Goal: Transaction & Acquisition: Purchase product/service

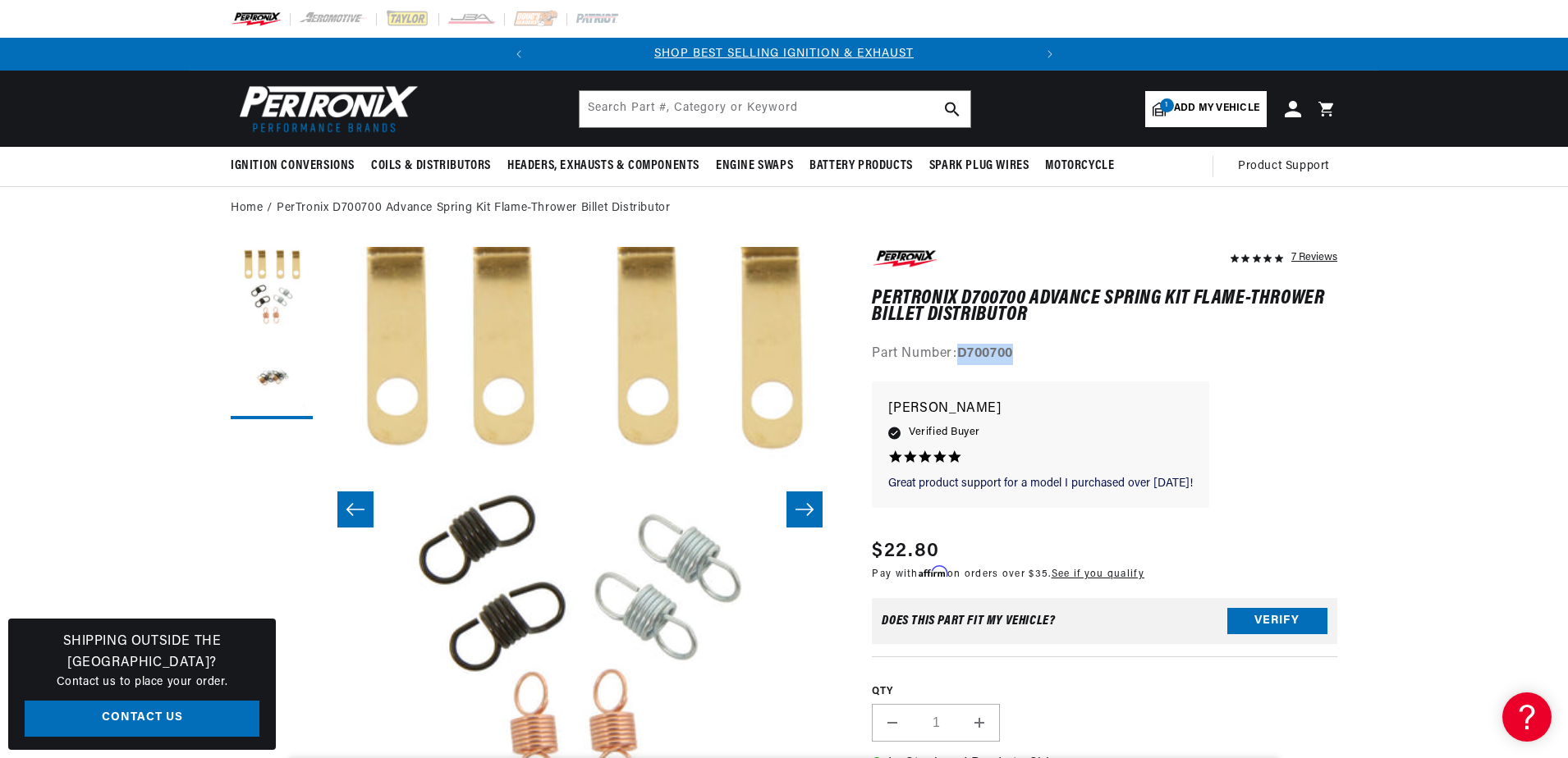
scroll to position [0, 518]
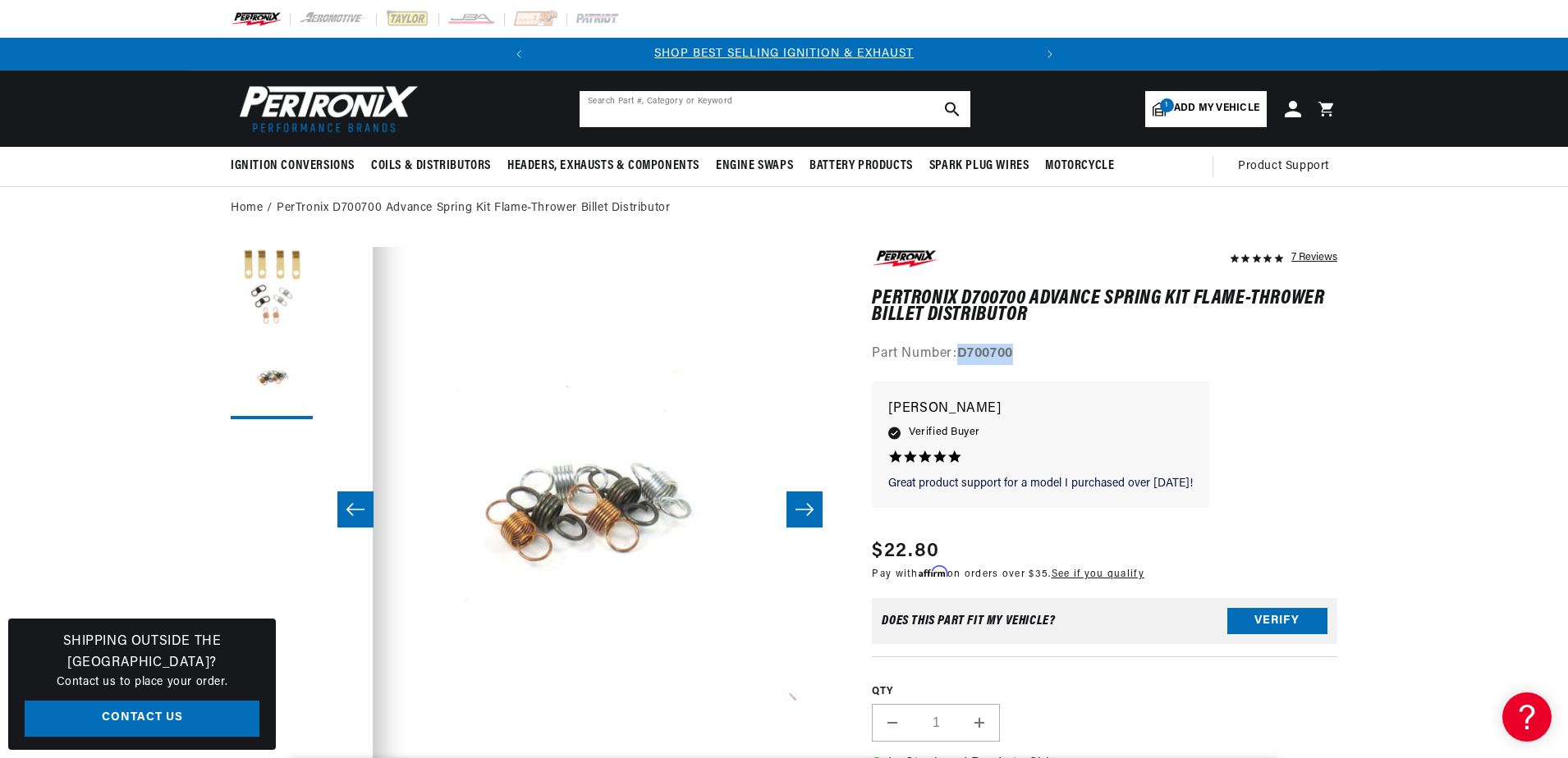
click at [636, 113] on input "text" at bounding box center [775, 109] width 391 height 36
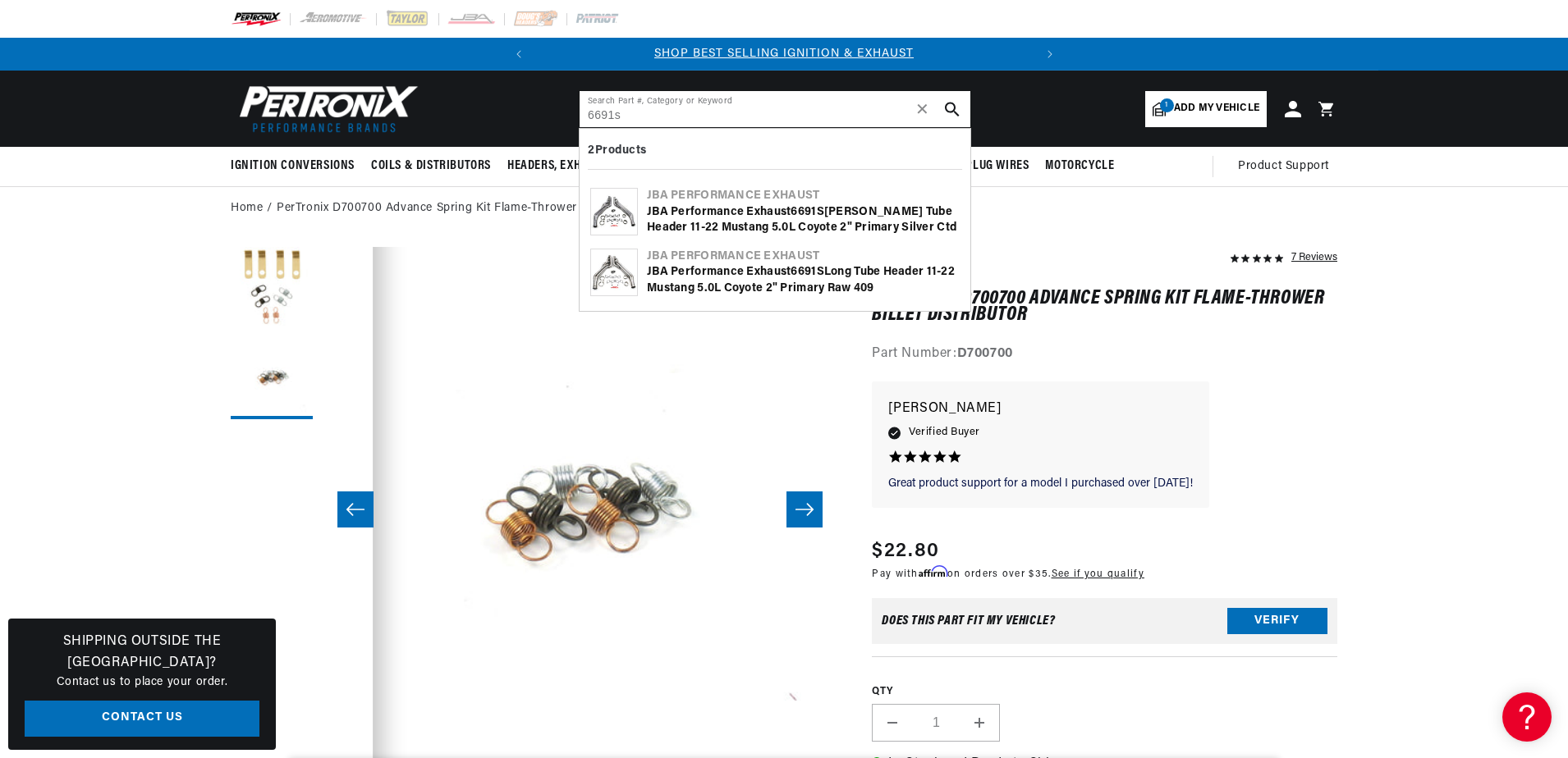
type input "6691s"
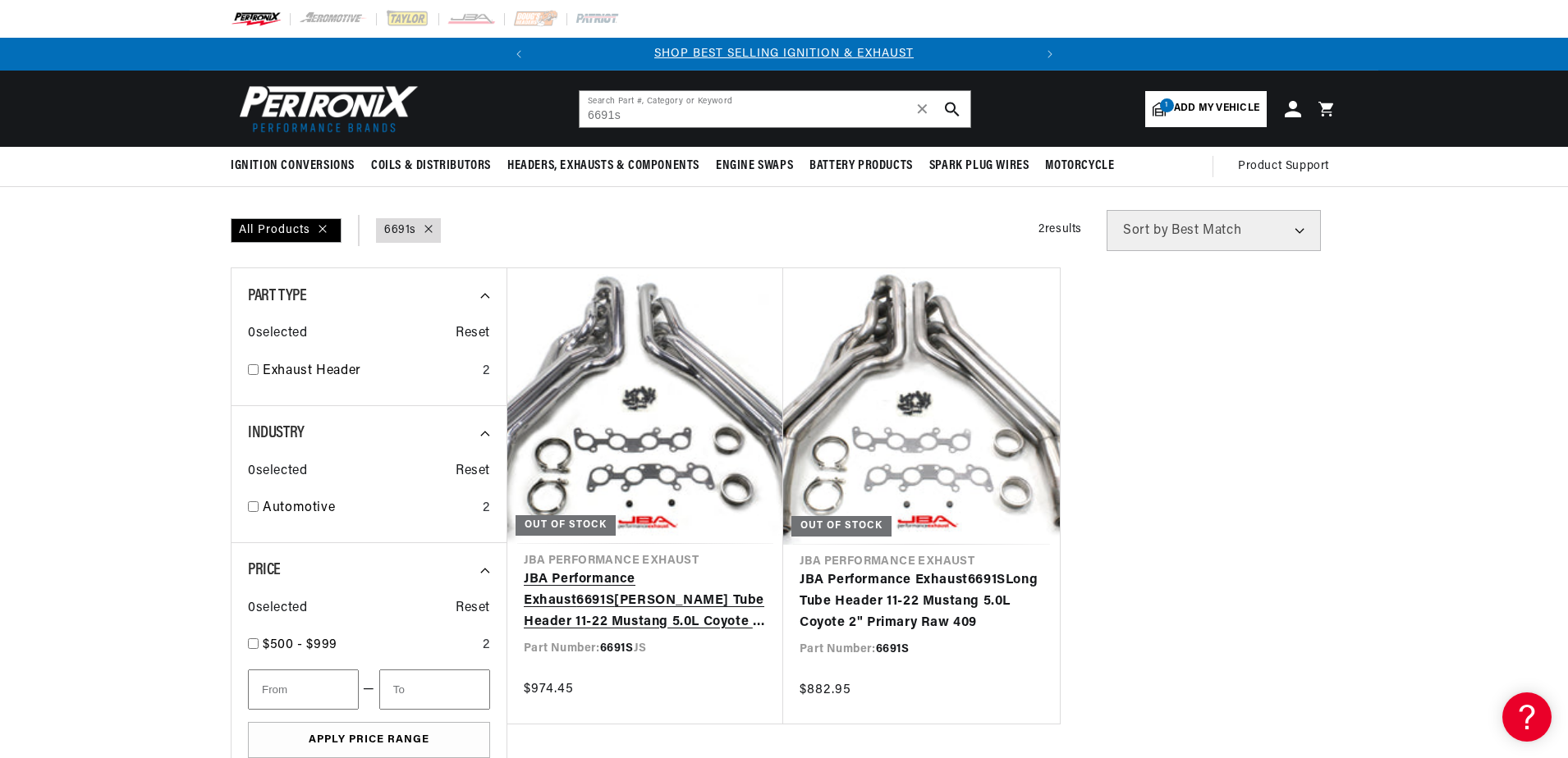
click at [675, 569] on link "JBA Performance Exhaust 6691S JS Long Tube Header 11-22 Mustang 5.0L Coyote 2" …" at bounding box center [645, 601] width 243 height 63
click at [704, 569] on link "JBA Performance Exhaust 6691S JS Long Tube Header 11-22 Mustang 5.0L Coyote 2" …" at bounding box center [645, 601] width 243 height 63
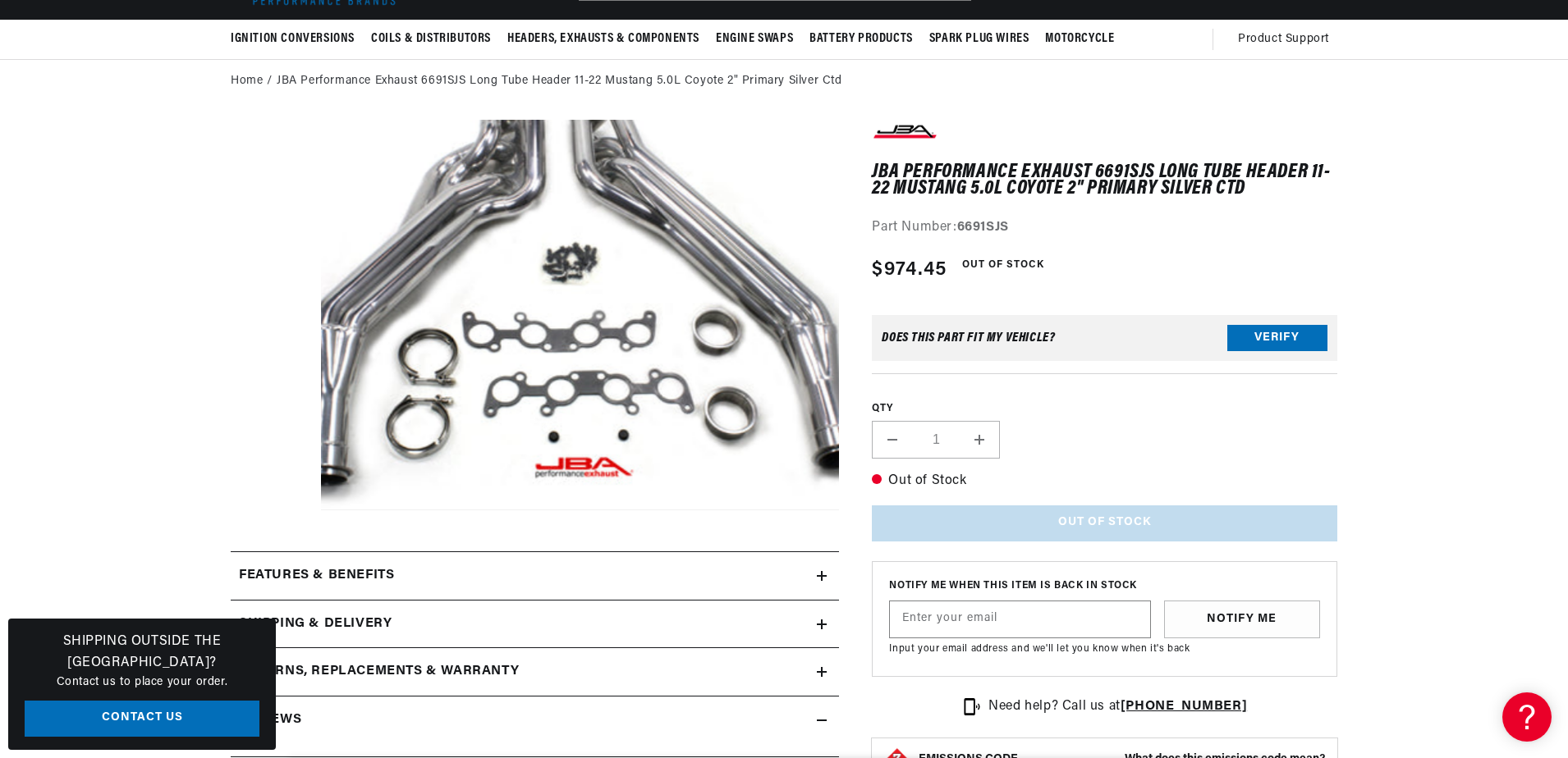
scroll to position [164, 0]
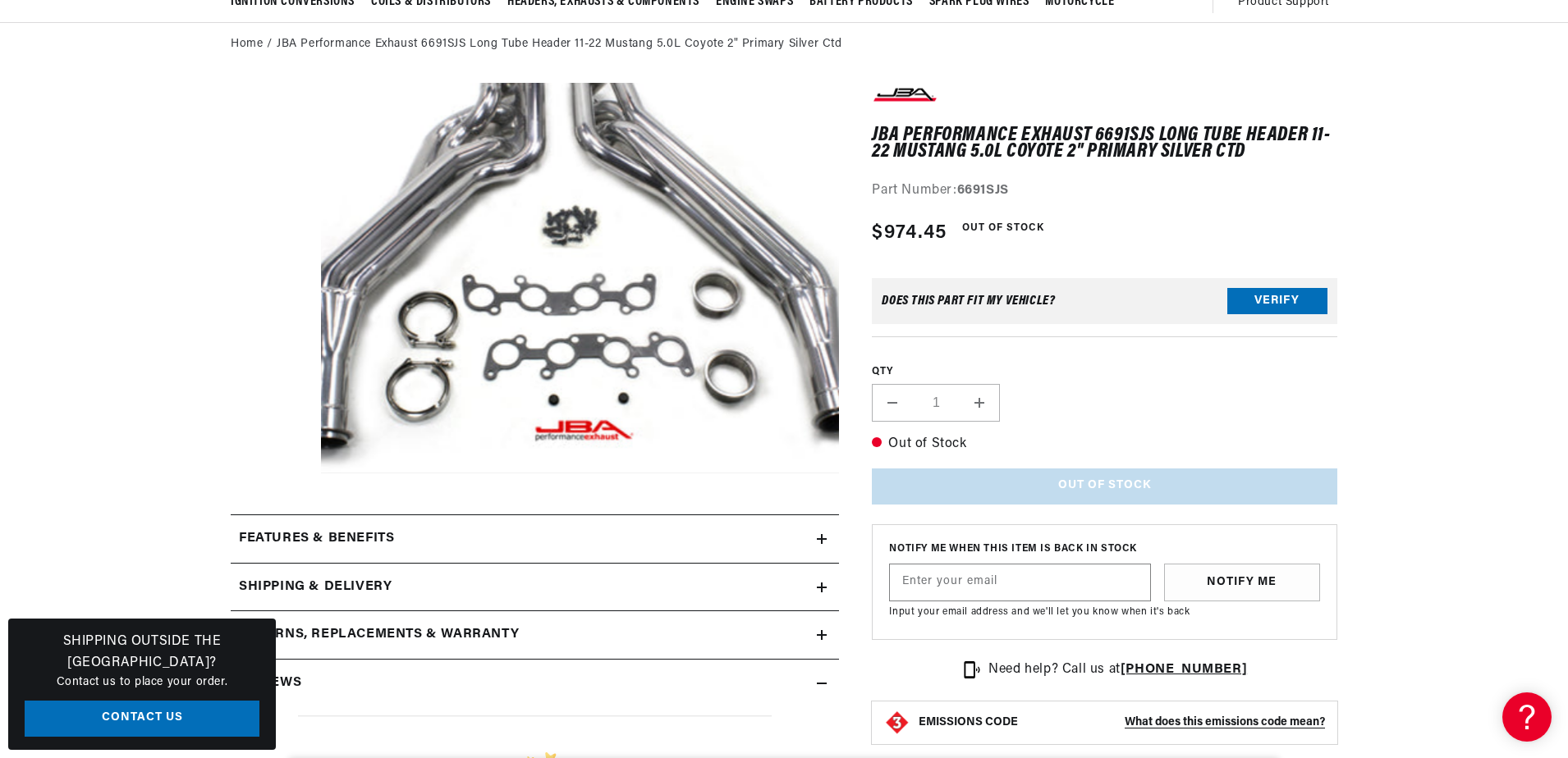
click at [269, 473] on button "Open media 1 in modal" at bounding box center [269, 473] width 0 height 0
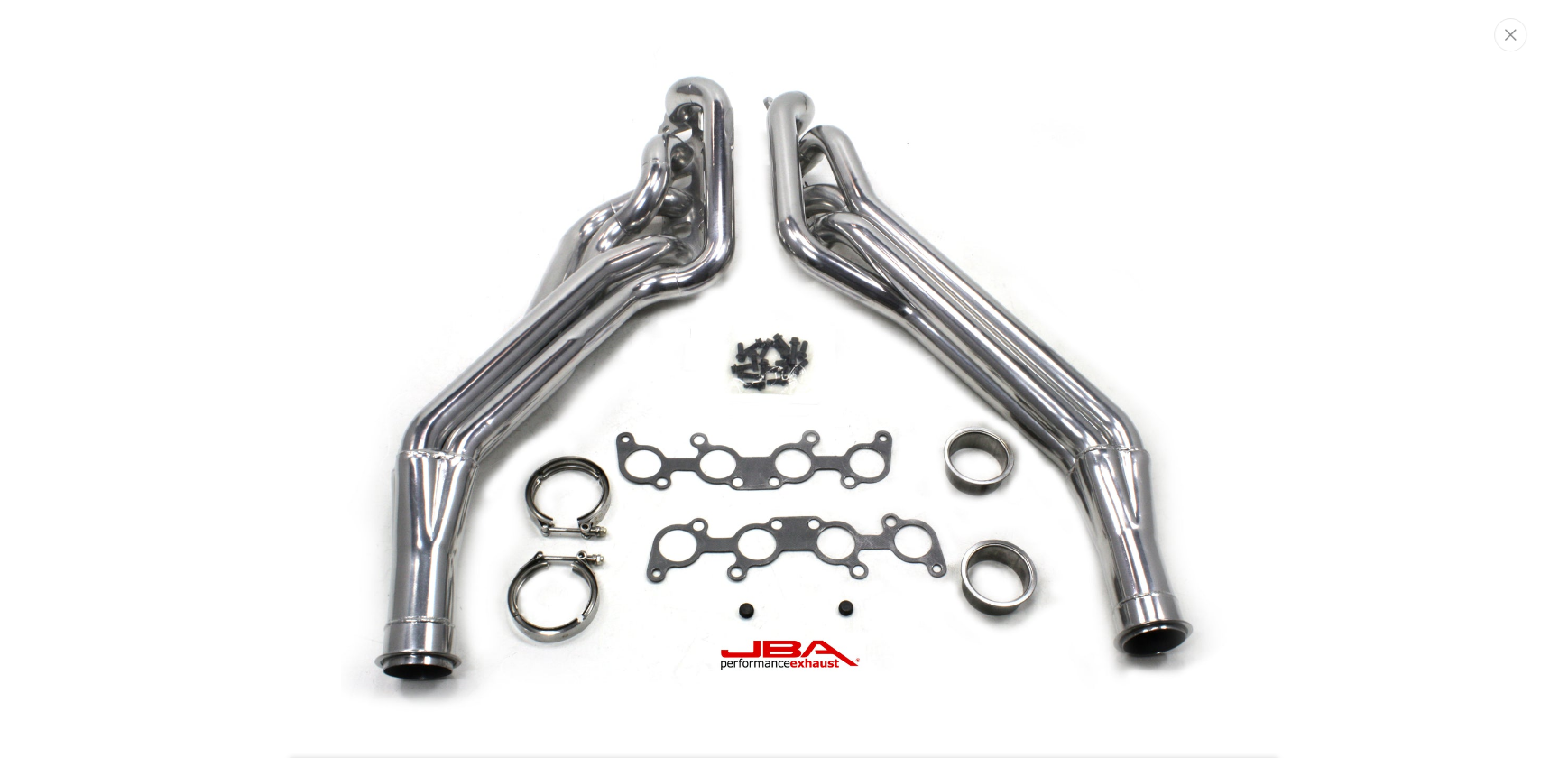
scroll to position [0, 547]
click at [886, 685] on img "Media gallery" at bounding box center [862, 419] width 975 height 735
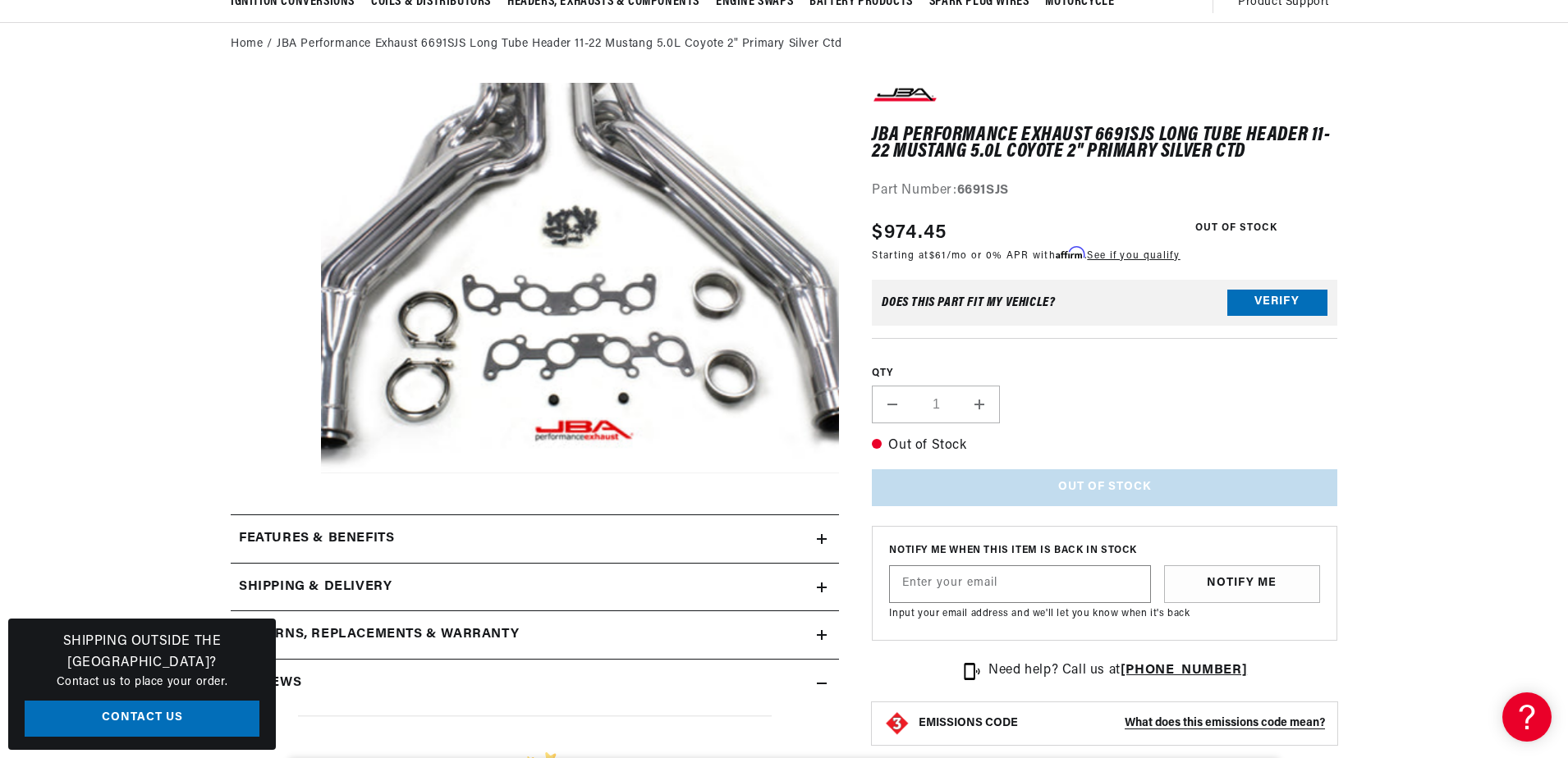
click at [269, 473] on button "Open media 1 in modal" at bounding box center [269, 473] width 0 height 0
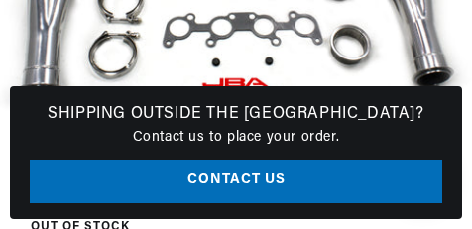
scroll to position [0, 0]
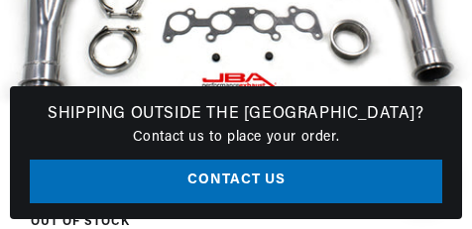
click at [0, 113] on button "Open media 1 in modal" at bounding box center [0, 113] width 0 height 0
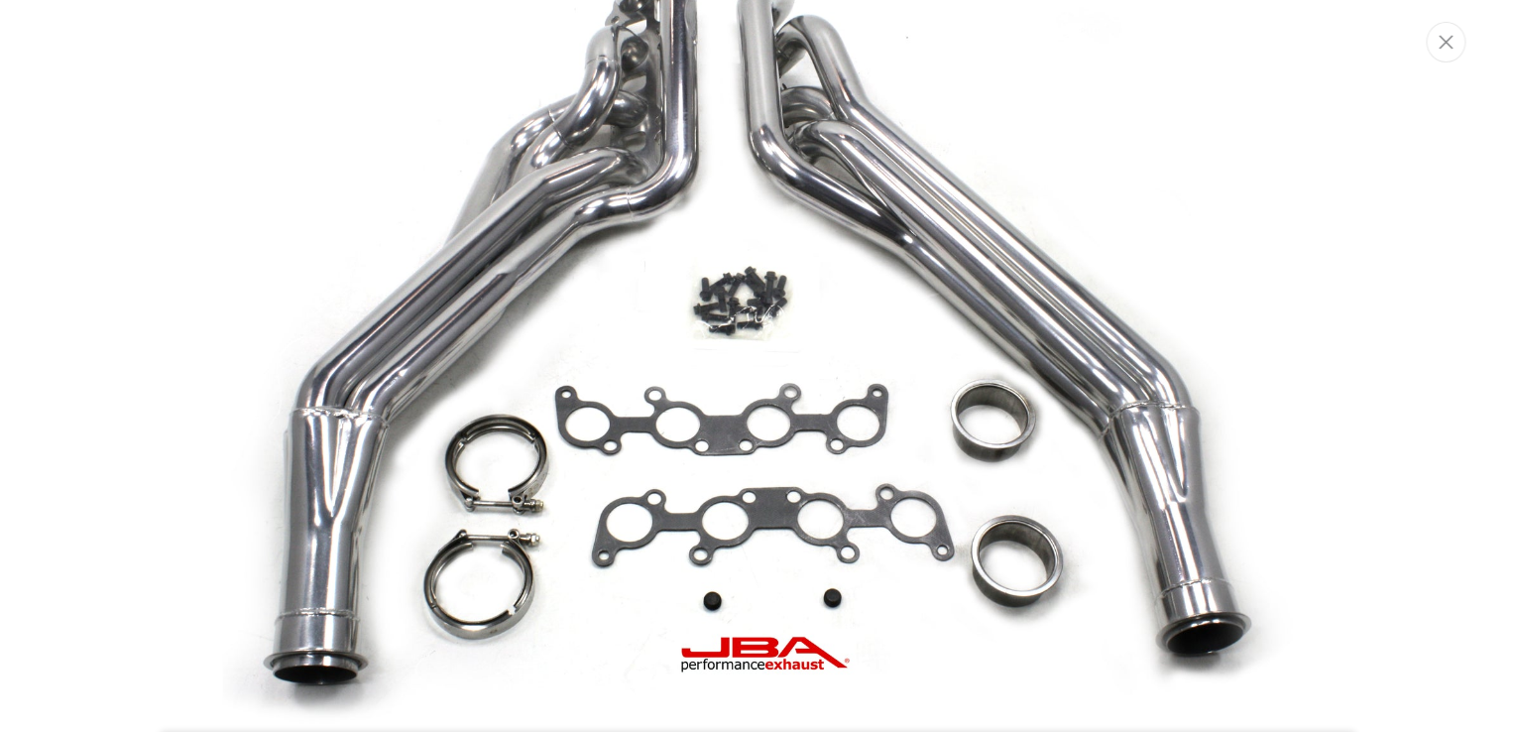
scroll to position [109, 0]
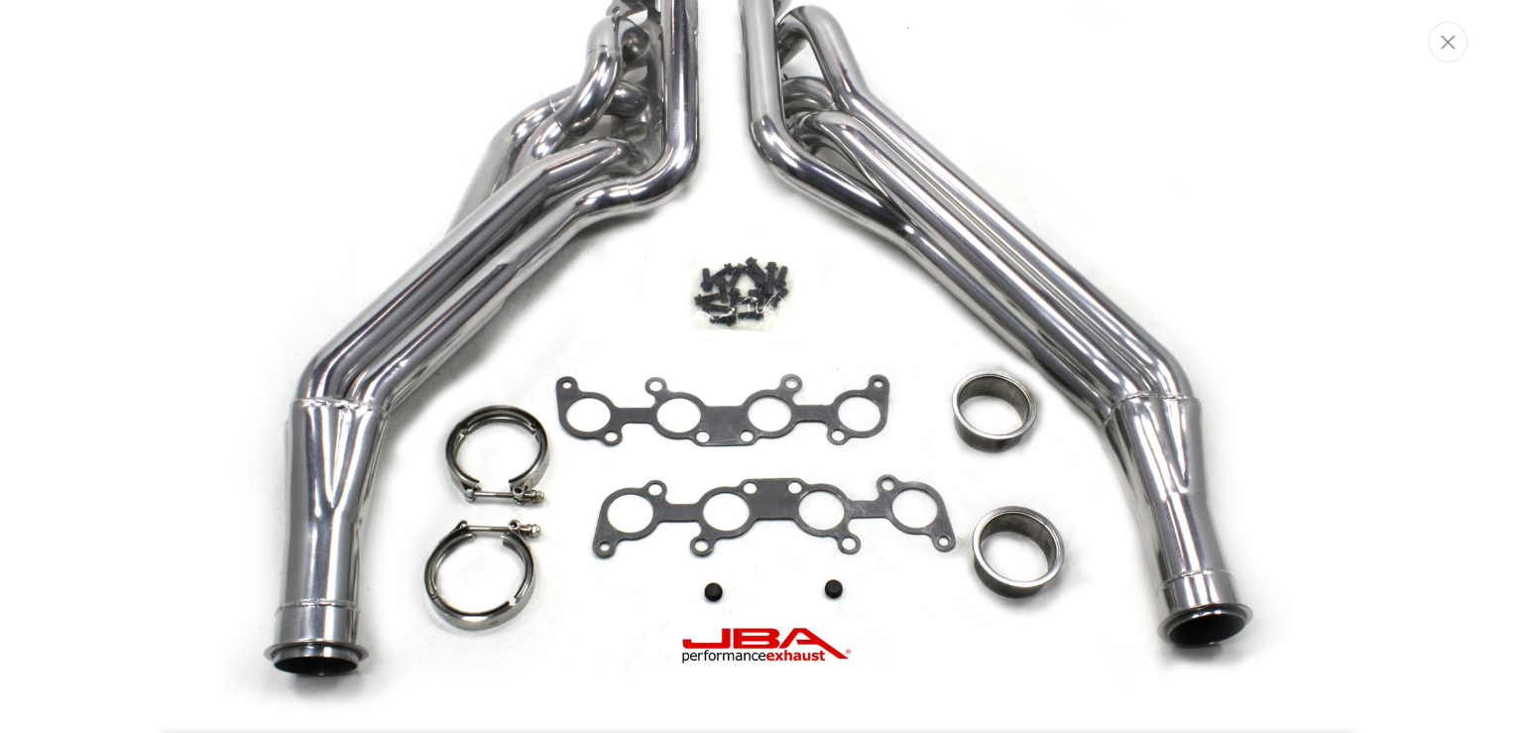
click at [702, 329] on img "Media gallery" at bounding box center [758, 314] width 1071 height 807
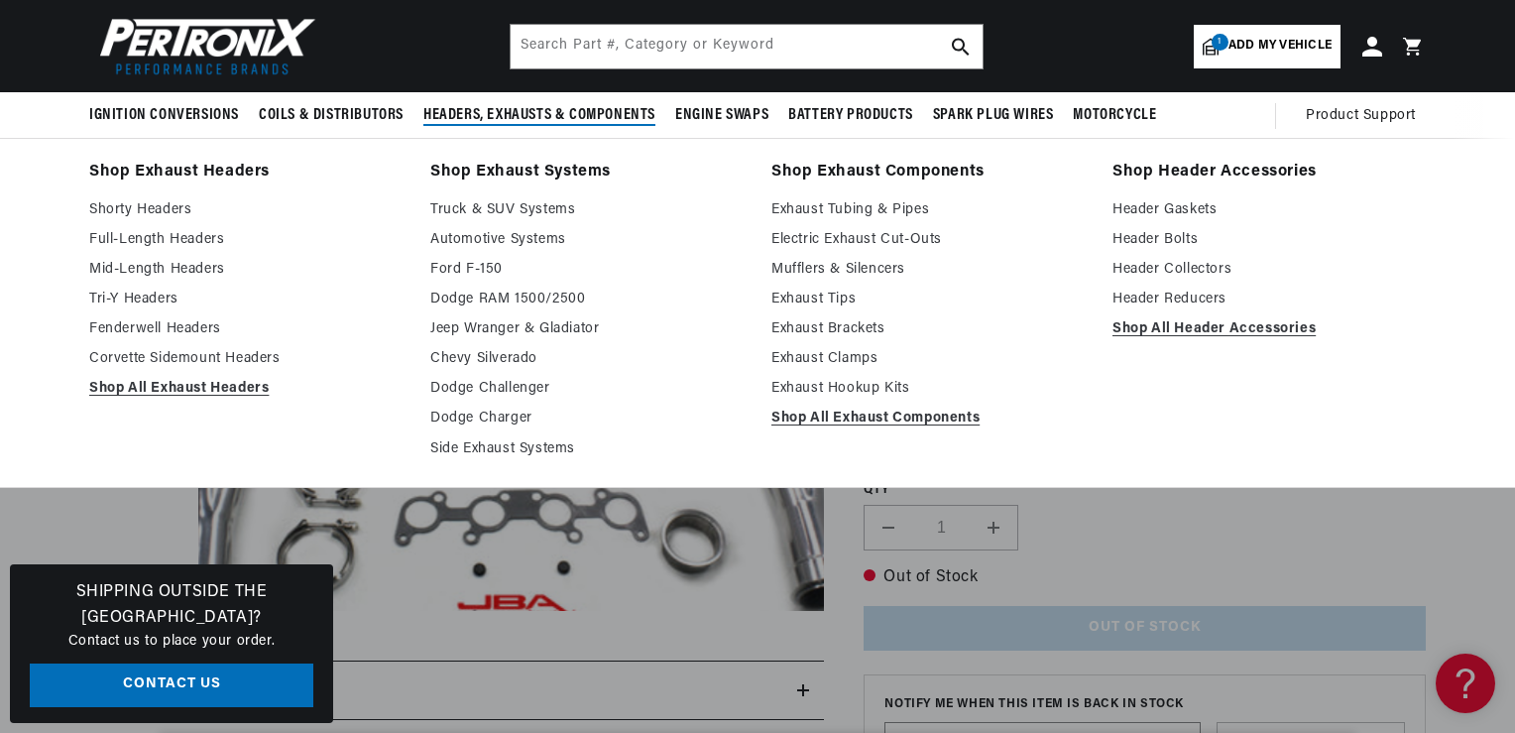
scroll to position [0, 601]
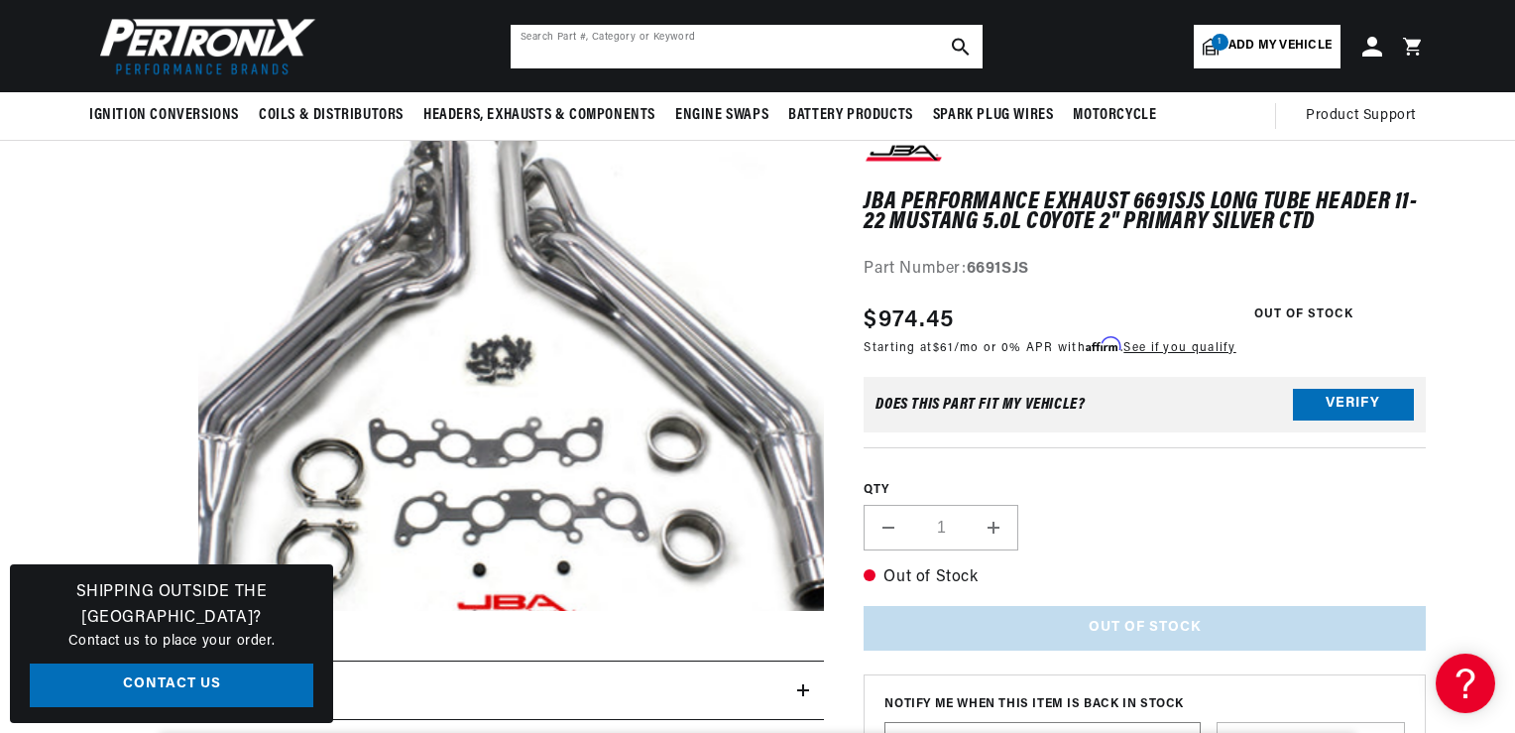
click at [541, 48] on input "text" at bounding box center [747, 47] width 472 height 44
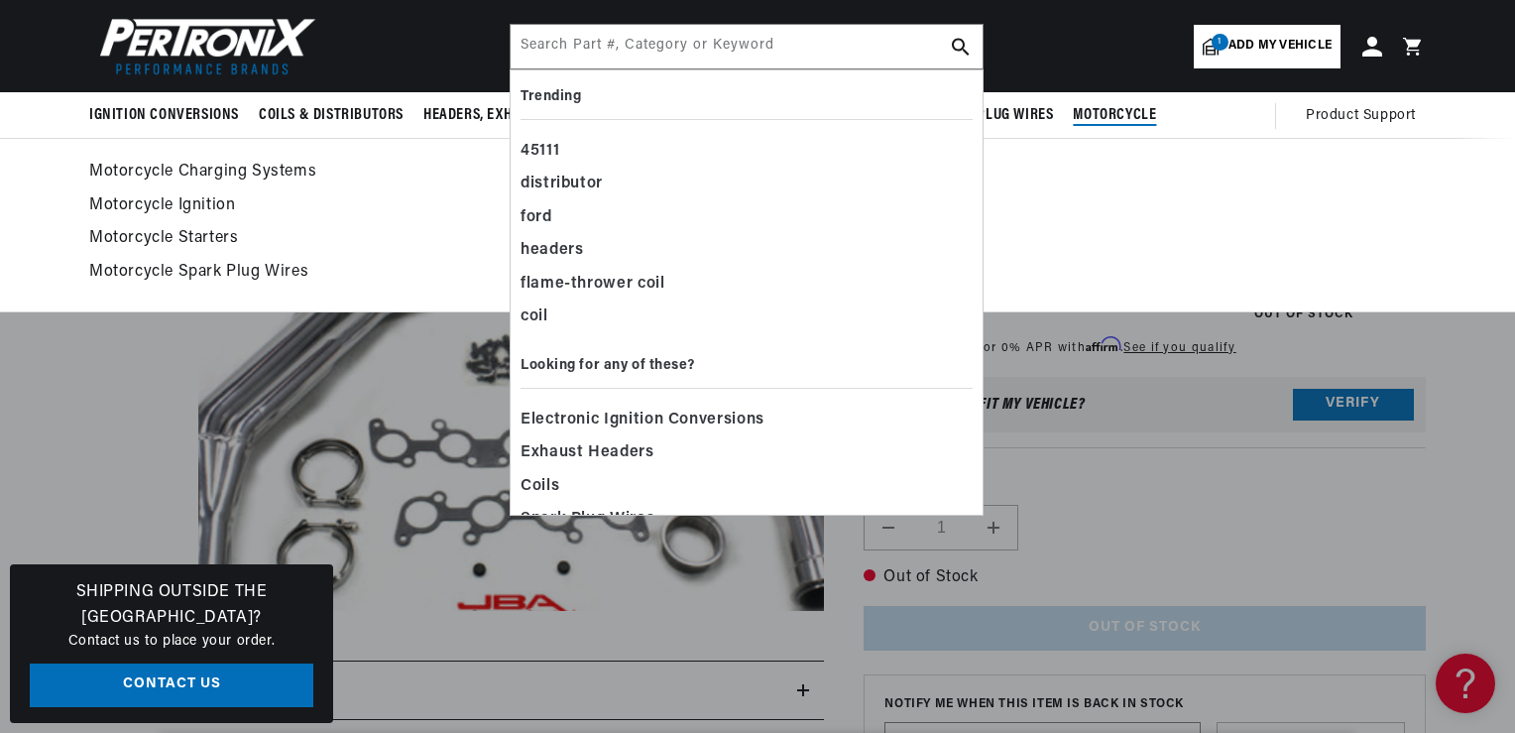
click at [1107, 238] on link "Motorcycle Starters" at bounding box center [757, 239] width 1337 height 28
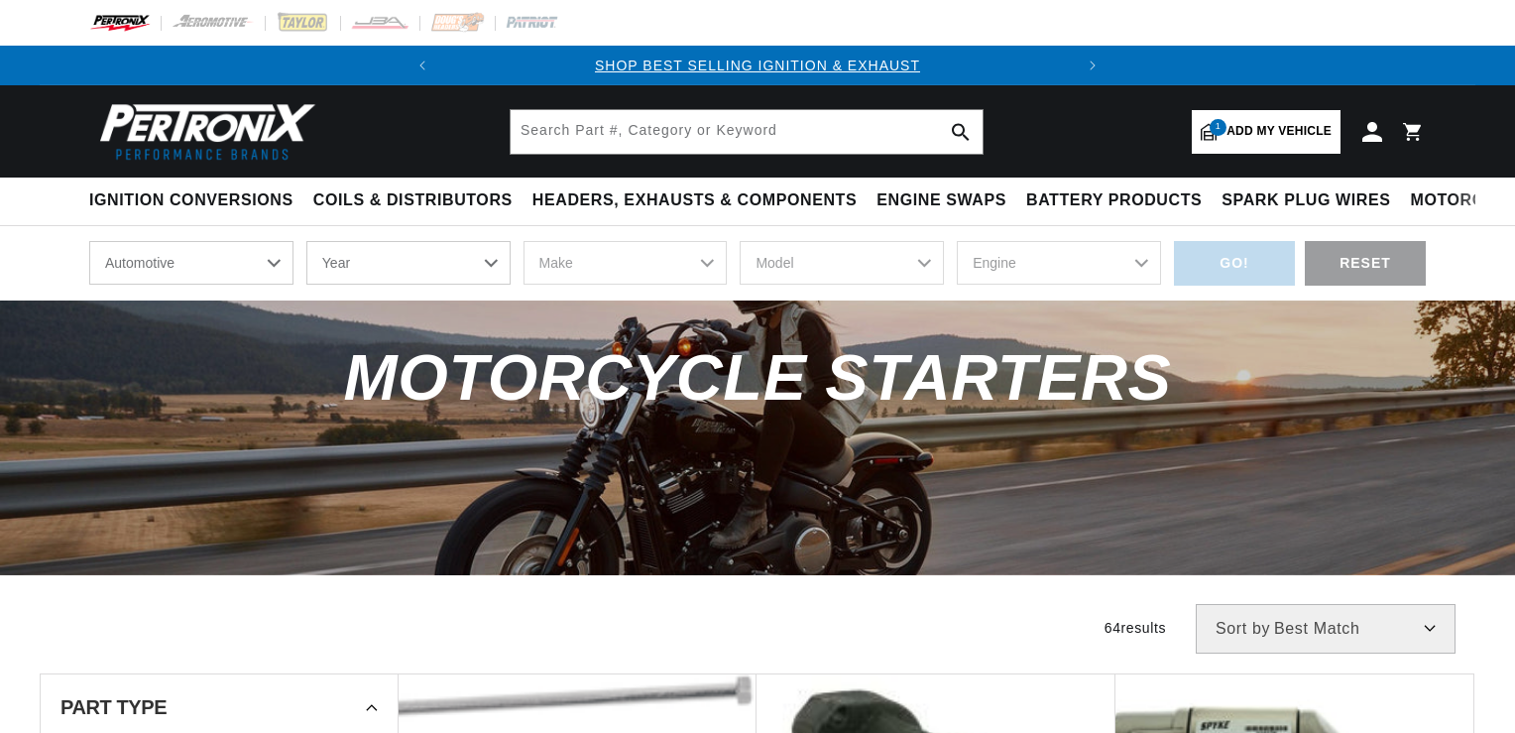
drag, startPoint x: 0, startPoint y: 0, endPoint x: 508, endPoint y: 363, distance: 624.0
click at [520, 366] on span "Motorcycle Starters" at bounding box center [758, 377] width 828 height 72
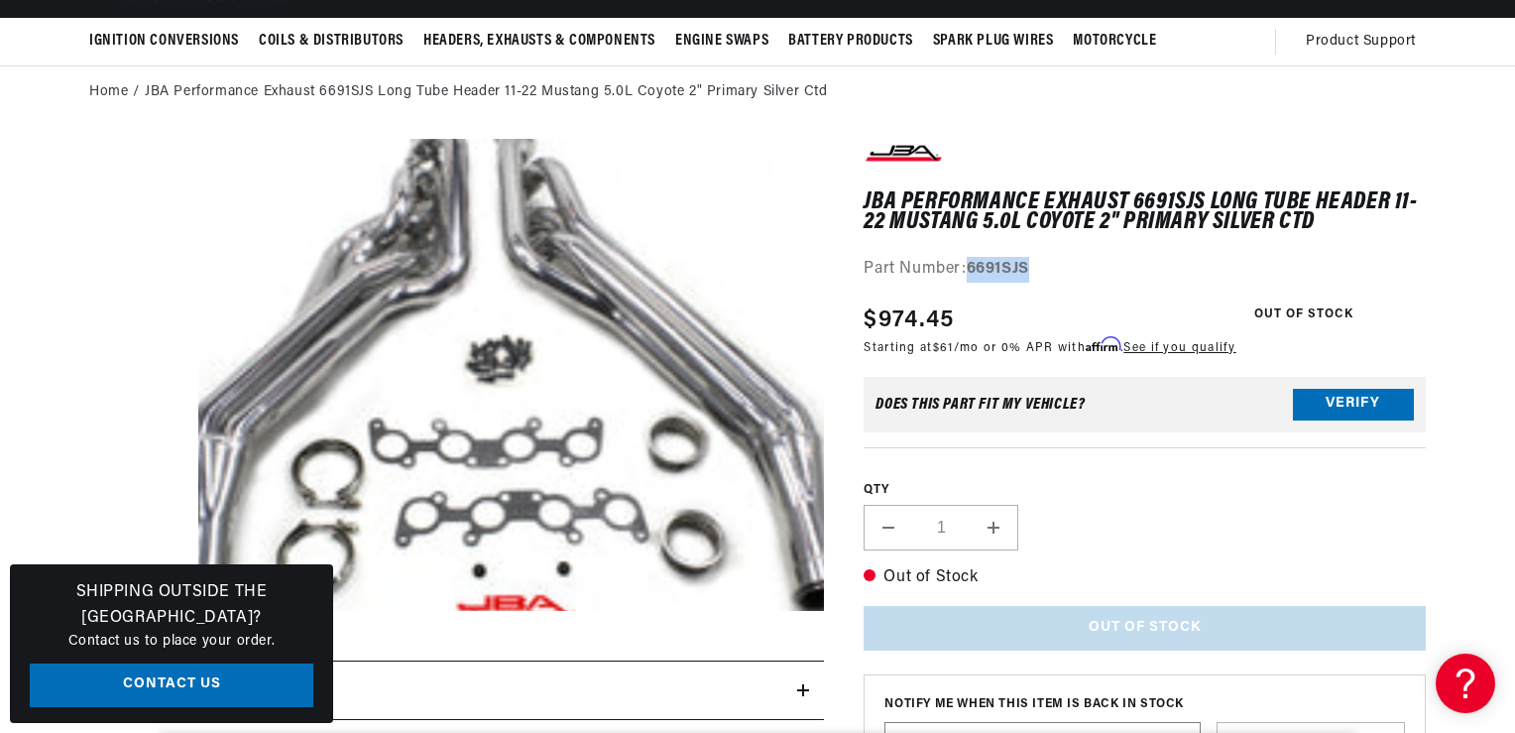
drag, startPoint x: 971, startPoint y: 261, endPoint x: 1034, endPoint y: 260, distance: 63.5
click at [1029, 261] on strong "6691SJS" at bounding box center [998, 269] width 62 height 16
drag, startPoint x: 1034, startPoint y: 260, endPoint x: 986, endPoint y: 274, distance: 50.5
copy strong "6691SJS"
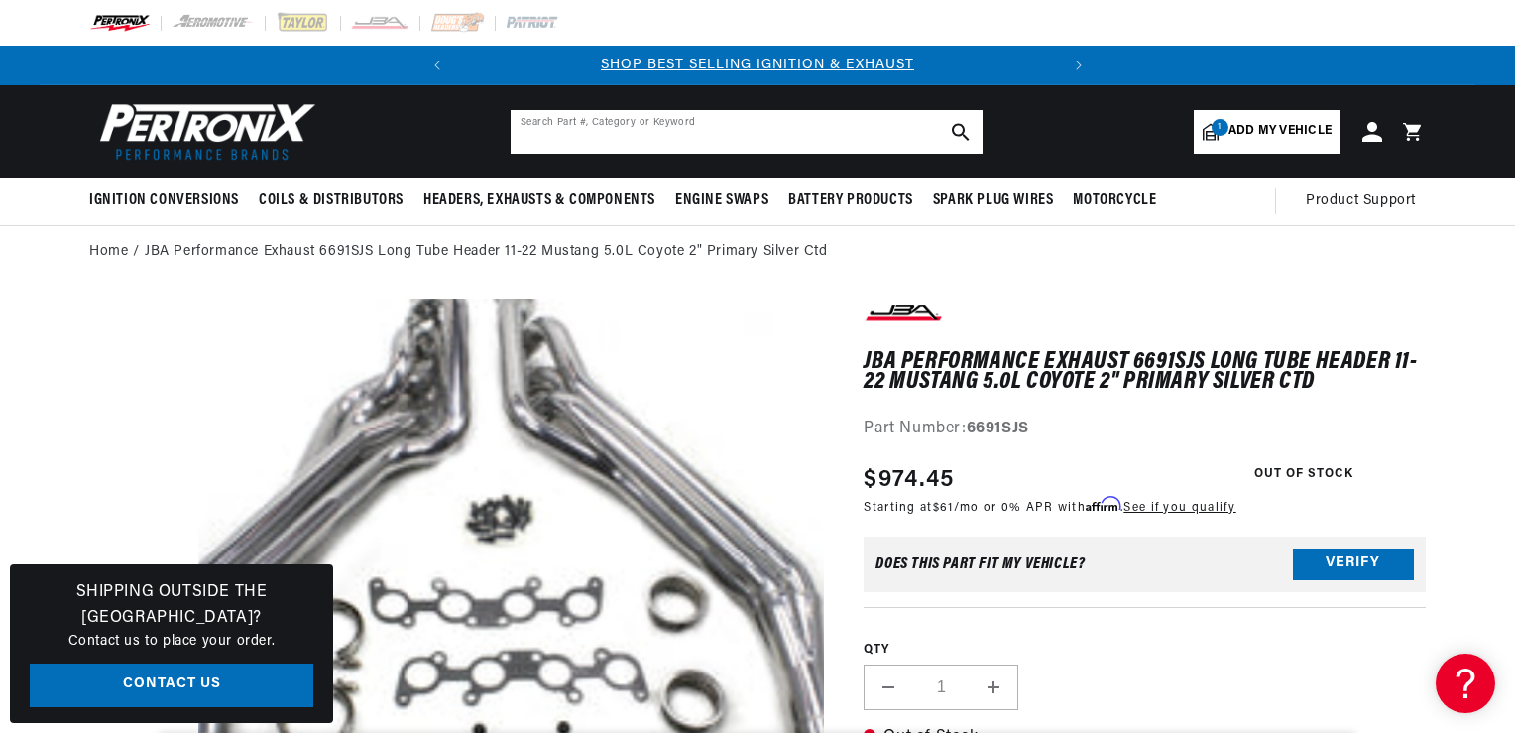
click at [546, 131] on input "text" at bounding box center [747, 132] width 472 height 44
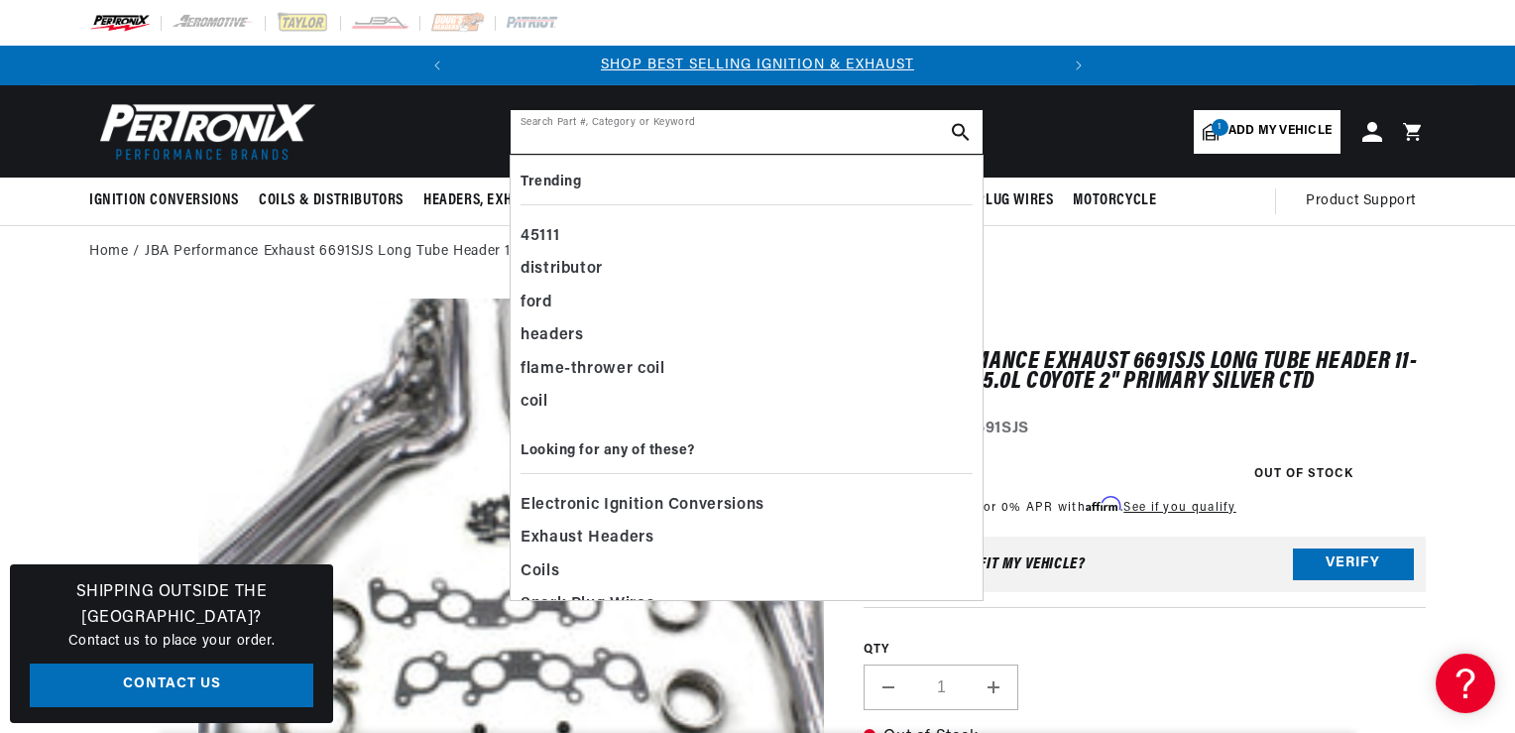
paste input "6691SJS"
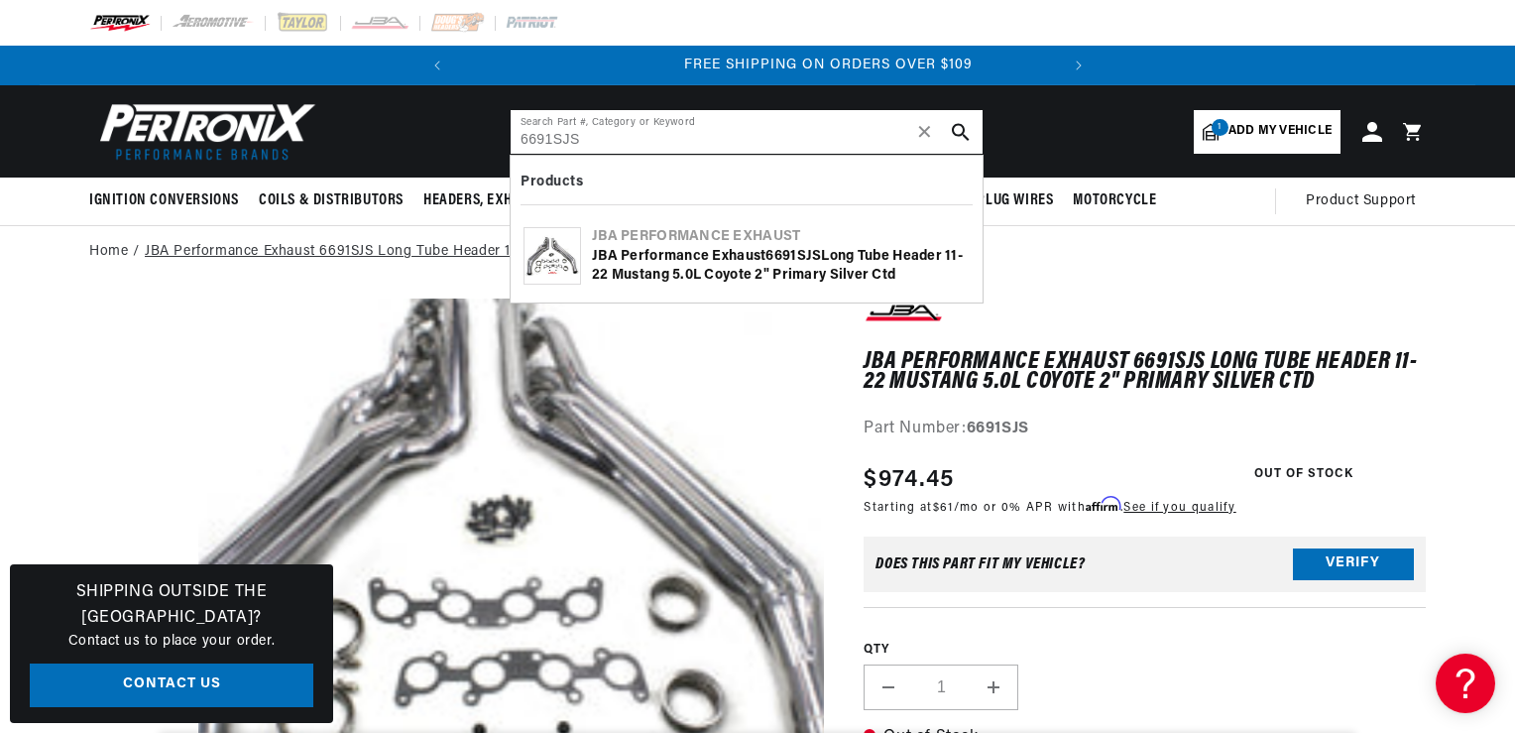
scroll to position [0, 601]
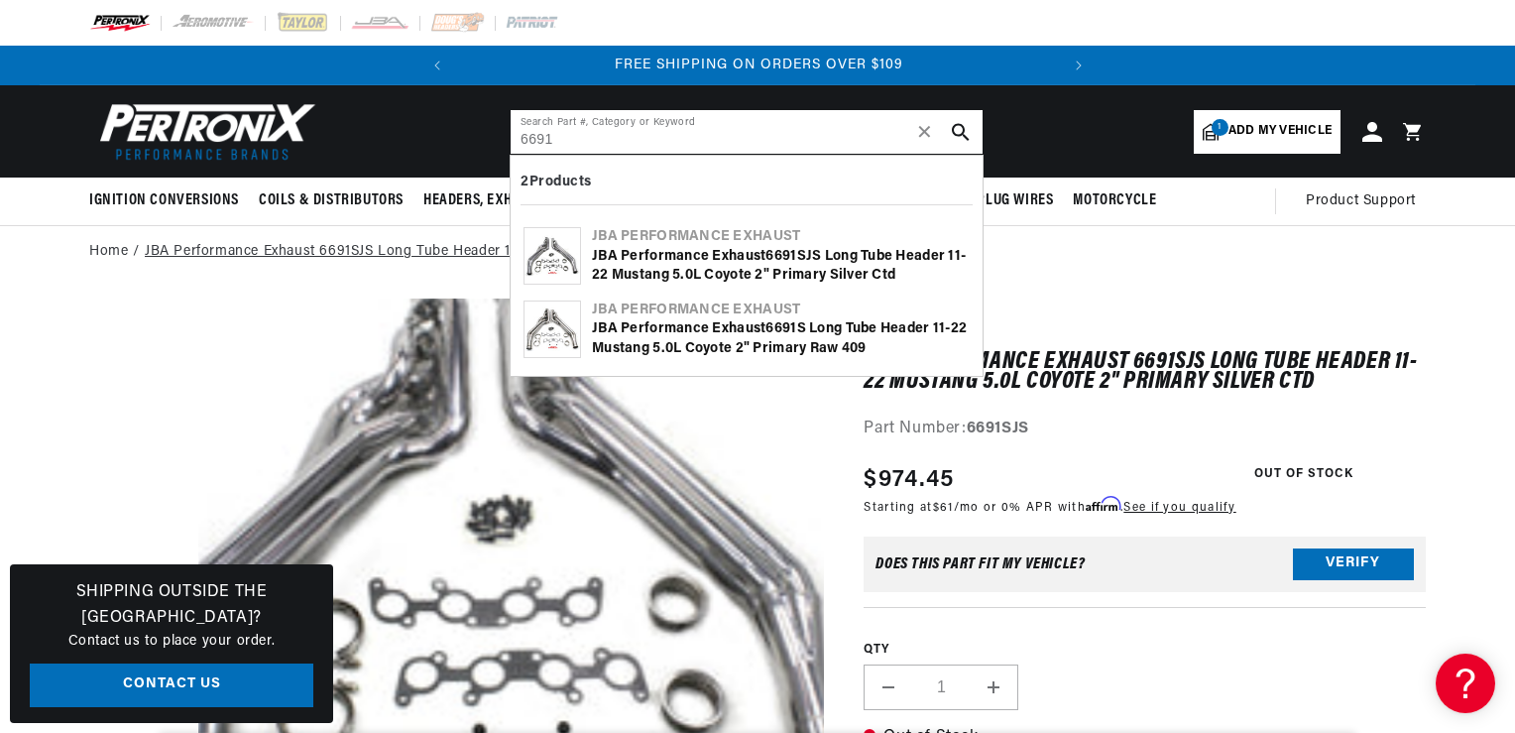
type input "6691"
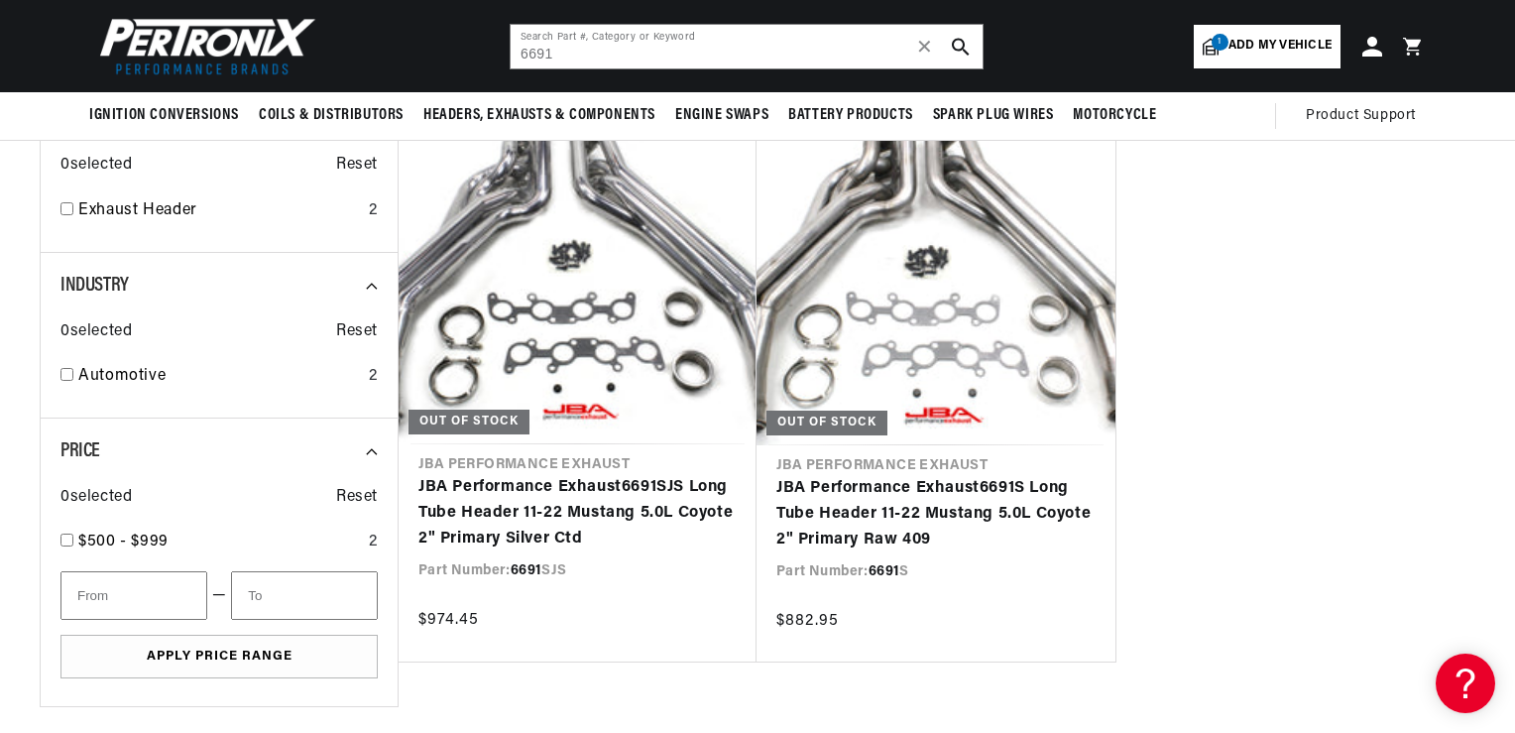
click at [1261, 58] on link "1 Add my vehicle" at bounding box center [1267, 47] width 147 height 44
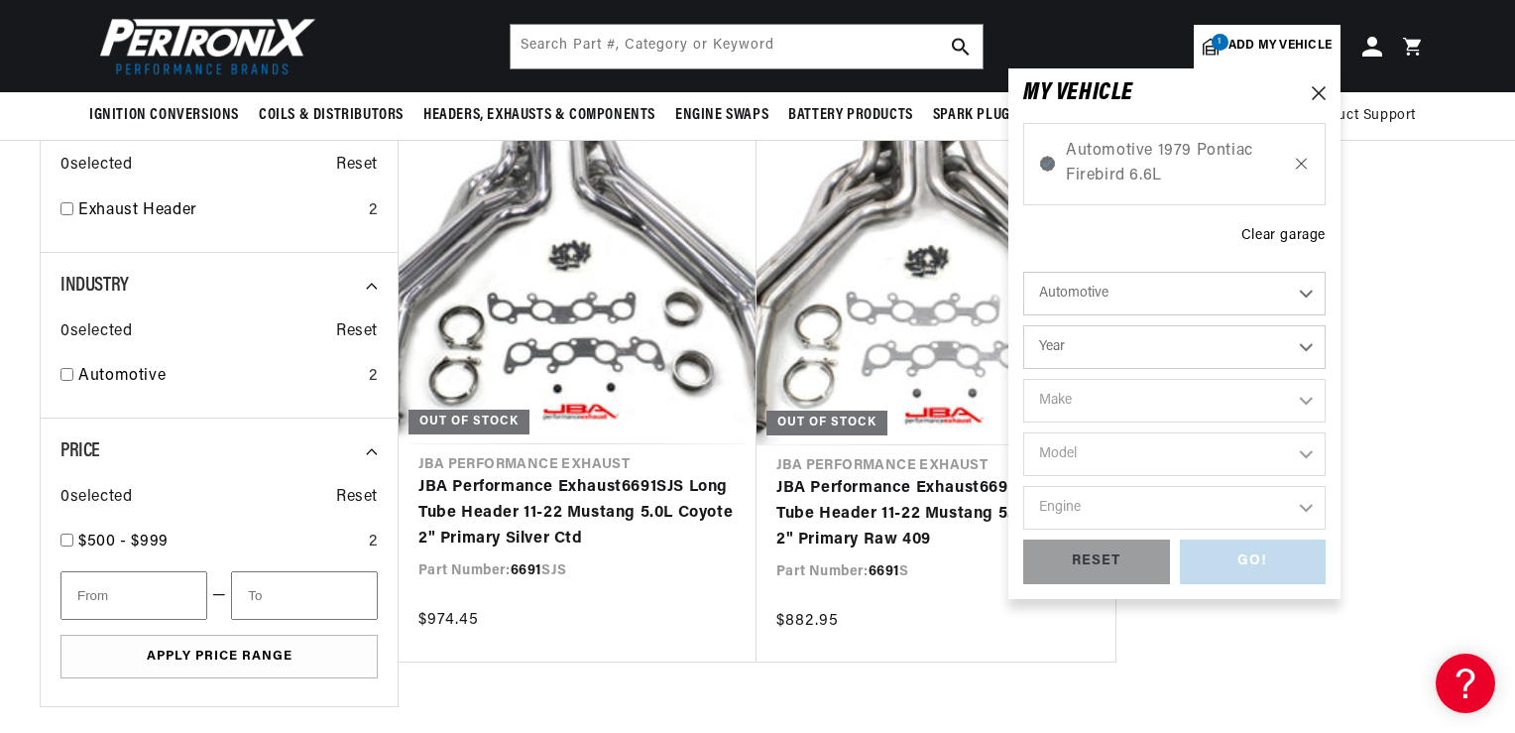
click at [1297, 166] on icon at bounding box center [1301, 164] width 17 height 16
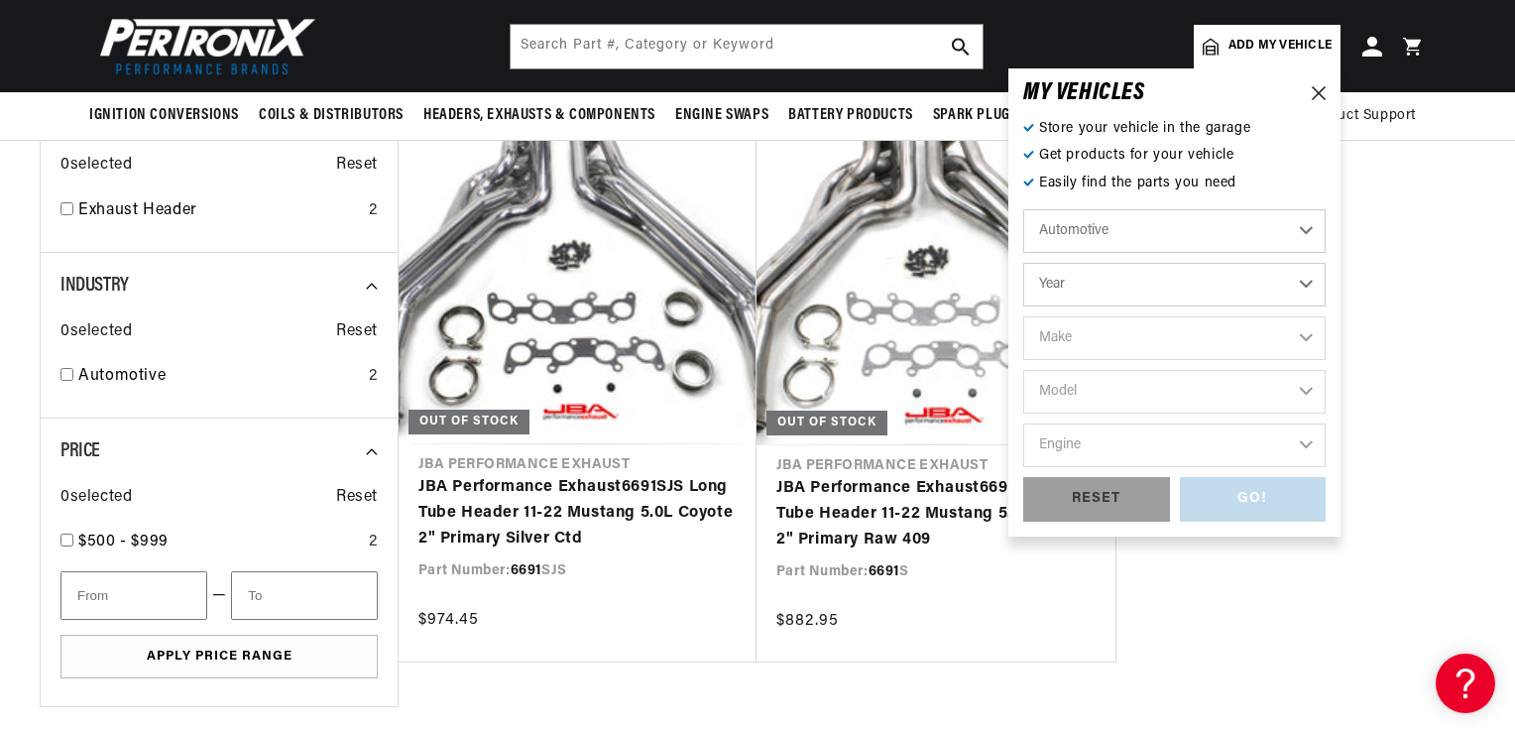
scroll to position [0, 601]
click at [1305, 284] on select "Year [DATE] 2025 2024 2023 2022 2021 2020 2019 2018 2017 2016 2015 2014 2013 20…" at bounding box center [1174, 285] width 302 height 44
select select "2011"
click at [1023, 263] on select "Year [DATE] 2025 2024 2023 2022 2021 2020 2019 2018 2017 2016 2015 2014 2013 20…" at bounding box center [1174, 285] width 302 height 44
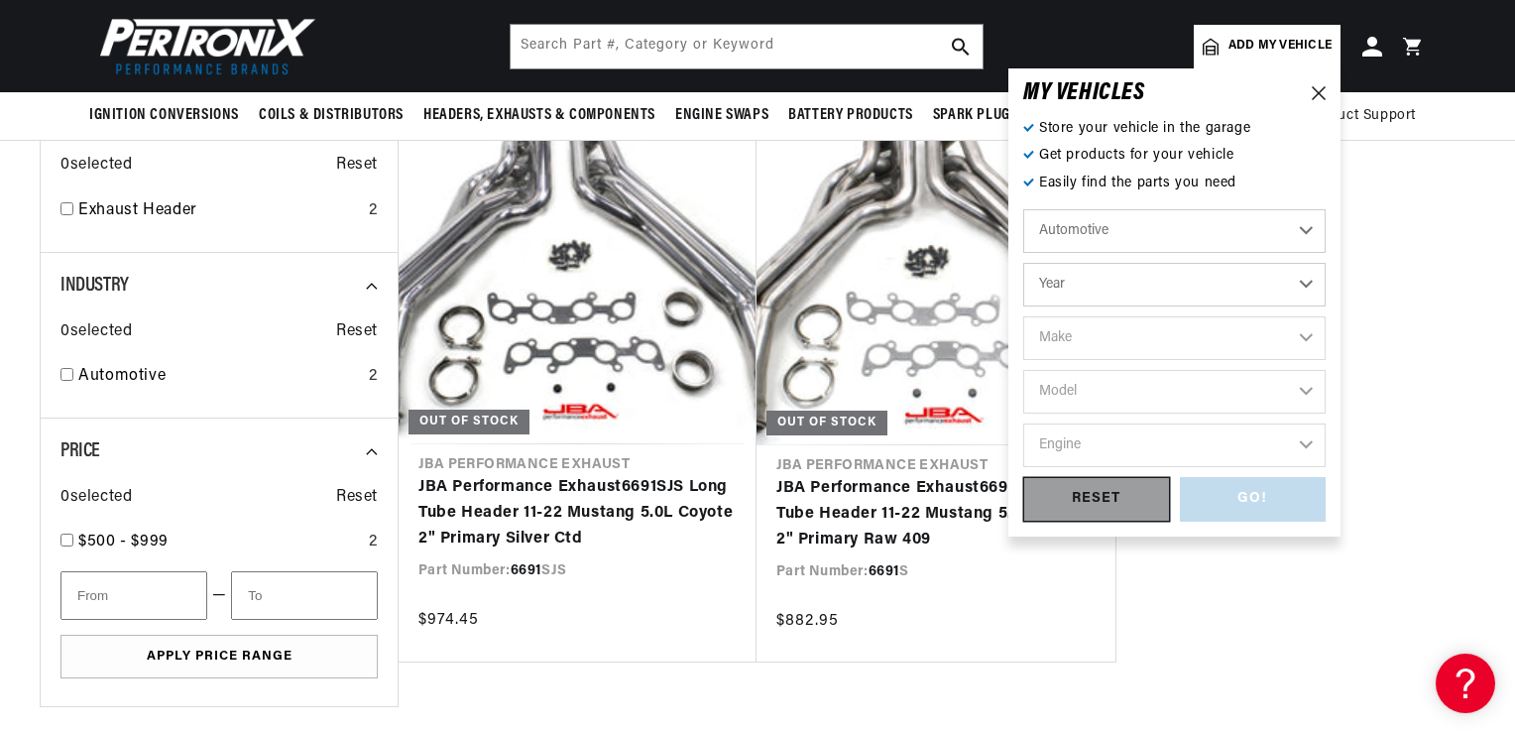
select select "2011"
click at [1277, 353] on select "Make Cadillac Chevrolet Chrysler Dodge Ford GMC INFINITI Jeep [GEOGRAPHIC_DATA]…" at bounding box center [1174, 338] width 302 height 44
select select "Ford"
click at [1023, 316] on select "Make Cadillac Chevrolet Chrysler Dodge Ford GMC INFINITI Jeep [GEOGRAPHIC_DATA]…" at bounding box center [1174, 338] width 302 height 44
select select "Ford"
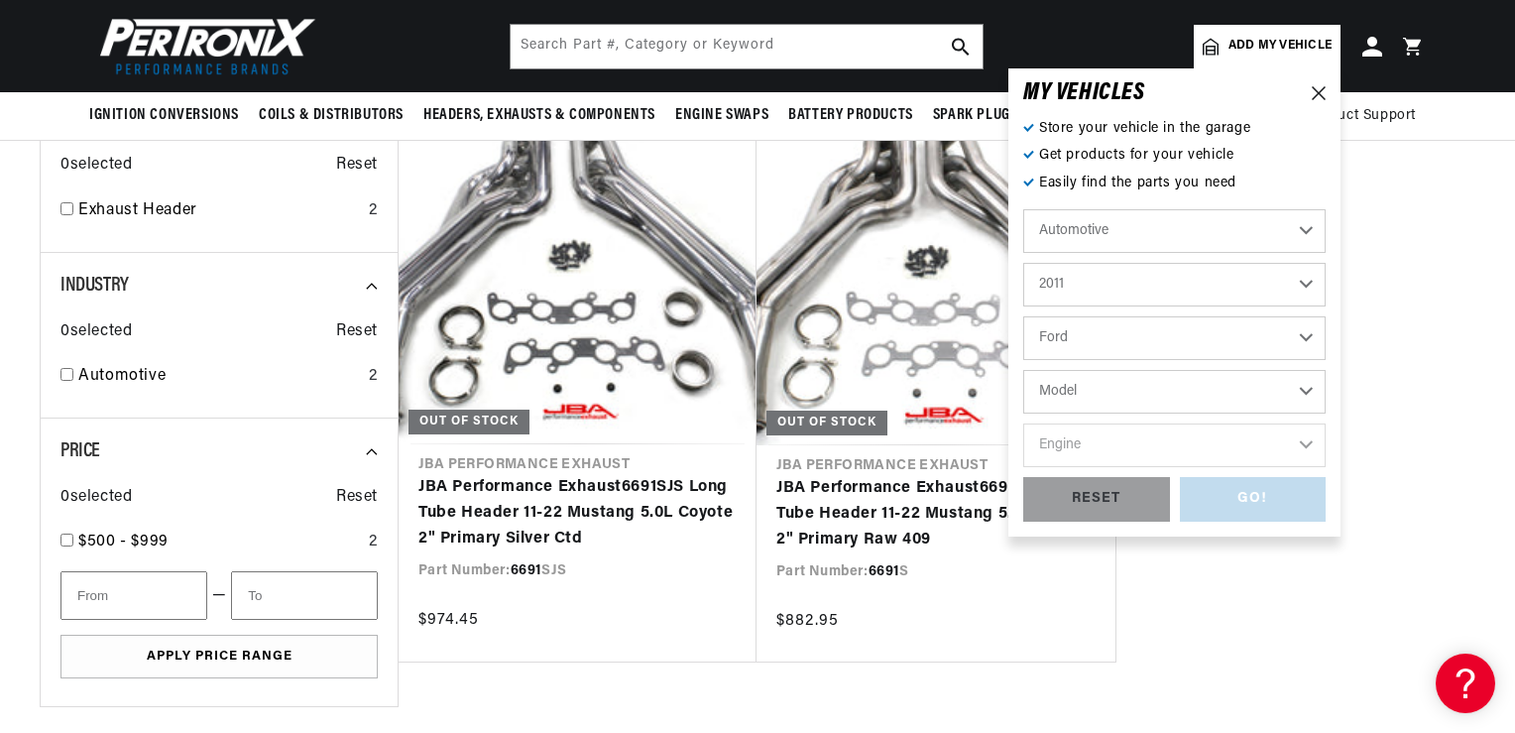
scroll to position [0, 601]
drag, startPoint x: 1301, startPoint y: 290, endPoint x: 1290, endPoint y: 290, distance: 10.9
click at [1301, 290] on select "2026 2025 2024 2023 2022 2021 2020 2019 2018 2017 2016 2015 2014 2013 2012 2011…" at bounding box center [1174, 285] width 302 height 44
click at [1023, 263] on select "2026 2025 2024 2023 2022 2021 2020 2019 2018 2017 2016 2015 2014 2013 2012 2011…" at bounding box center [1174, 285] width 302 height 44
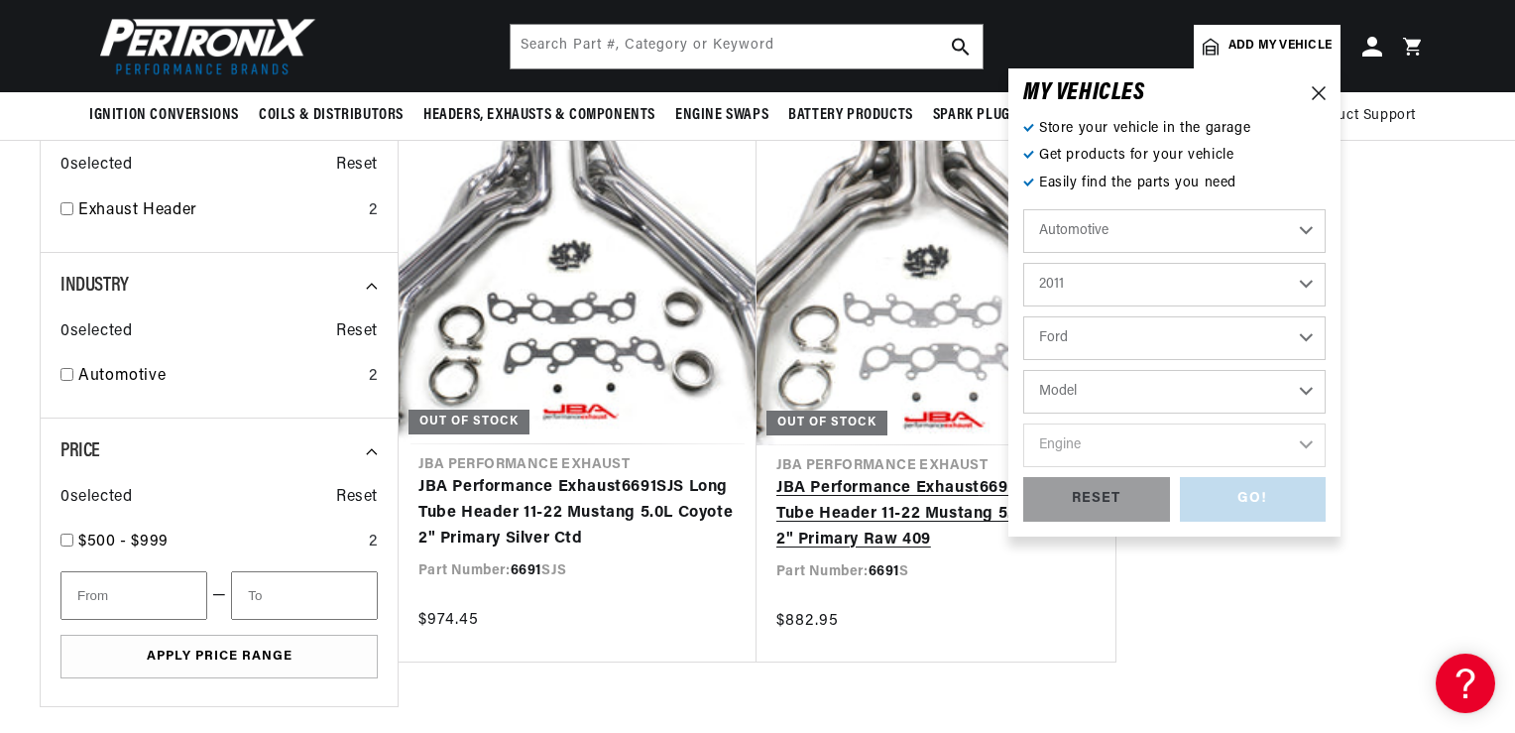
select select "2013"
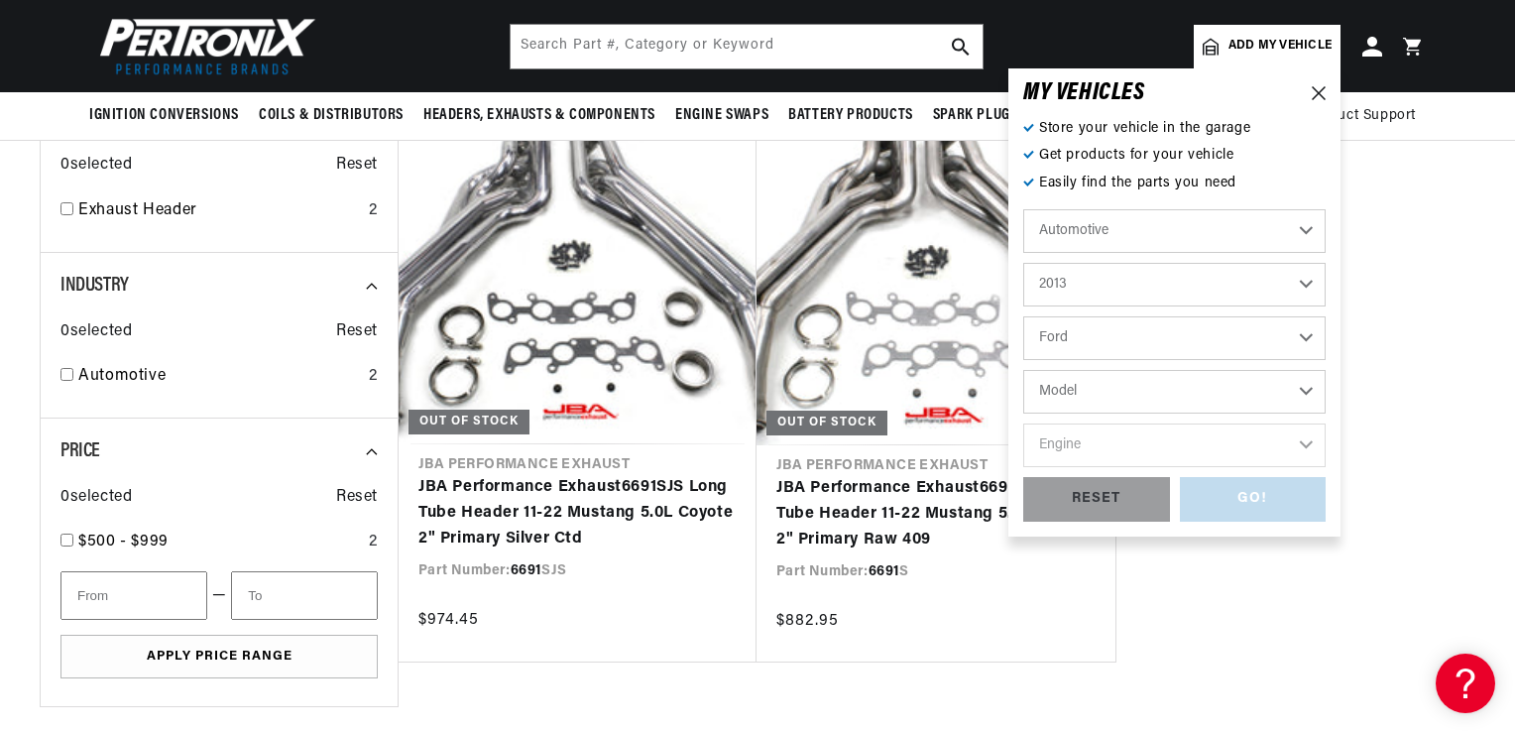
click at [1305, 340] on select "Cadillac Chevrolet Chrysler Dodge Ford GMC INFINITI Jeep Nissan Ram [GEOGRAPHIC…" at bounding box center [1174, 338] width 302 height 44
click at [1023, 316] on select "Cadillac Chevrolet Chrysler Dodge Ford GMC INFINITI Jeep Nissan Ram [GEOGRAPHIC…" at bounding box center [1174, 338] width 302 height 44
click at [1278, 390] on select "Model Explorer F-150 F-250 Super Duty F-350 Super Duty Fiesta Focus Fusion Must…" at bounding box center [1174, 392] width 302 height 44
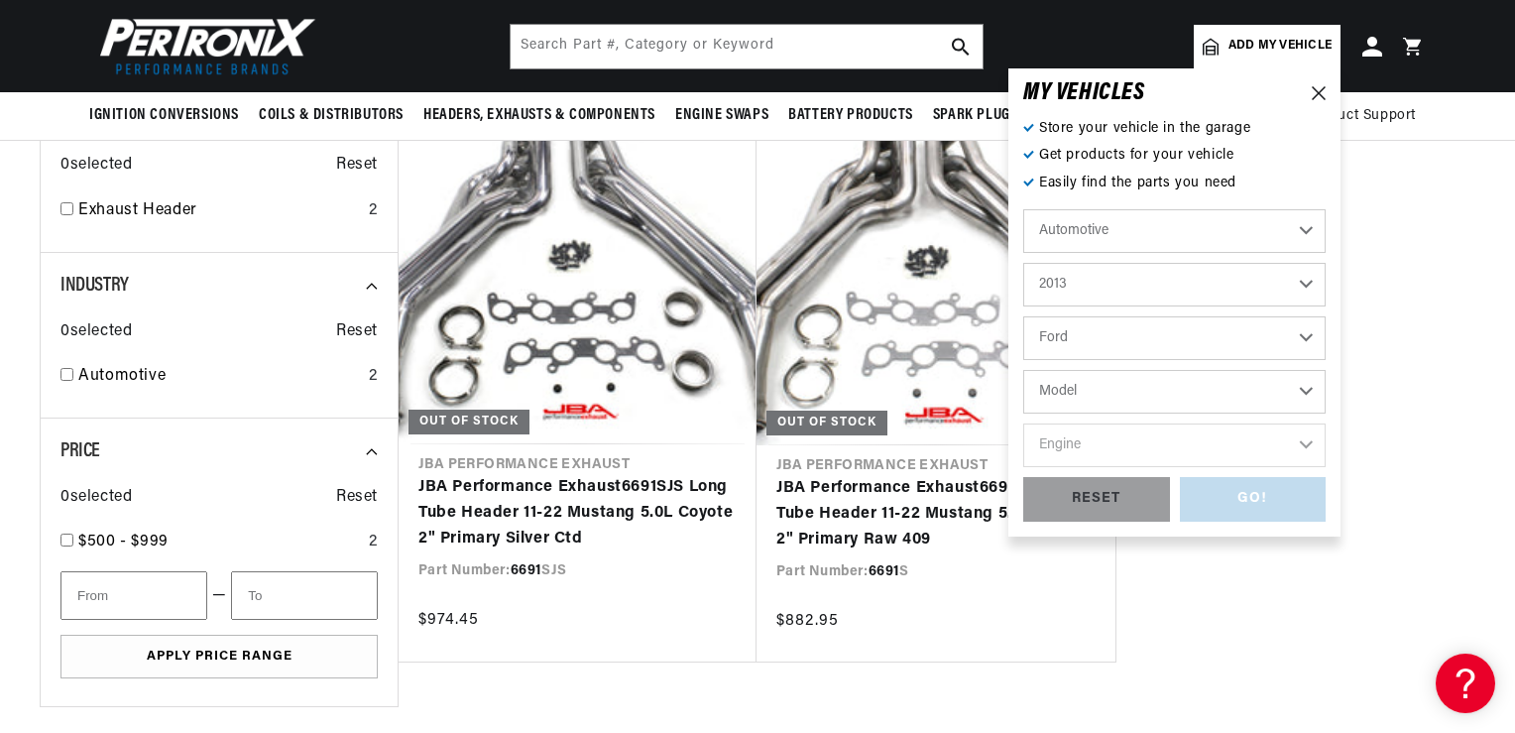
select select "Mustang"
click at [1023, 370] on select "Model Explorer F-150 F-250 Super Duty F-350 Super Duty Fiesta Focus Fusion Must…" at bounding box center [1174, 392] width 302 height 44
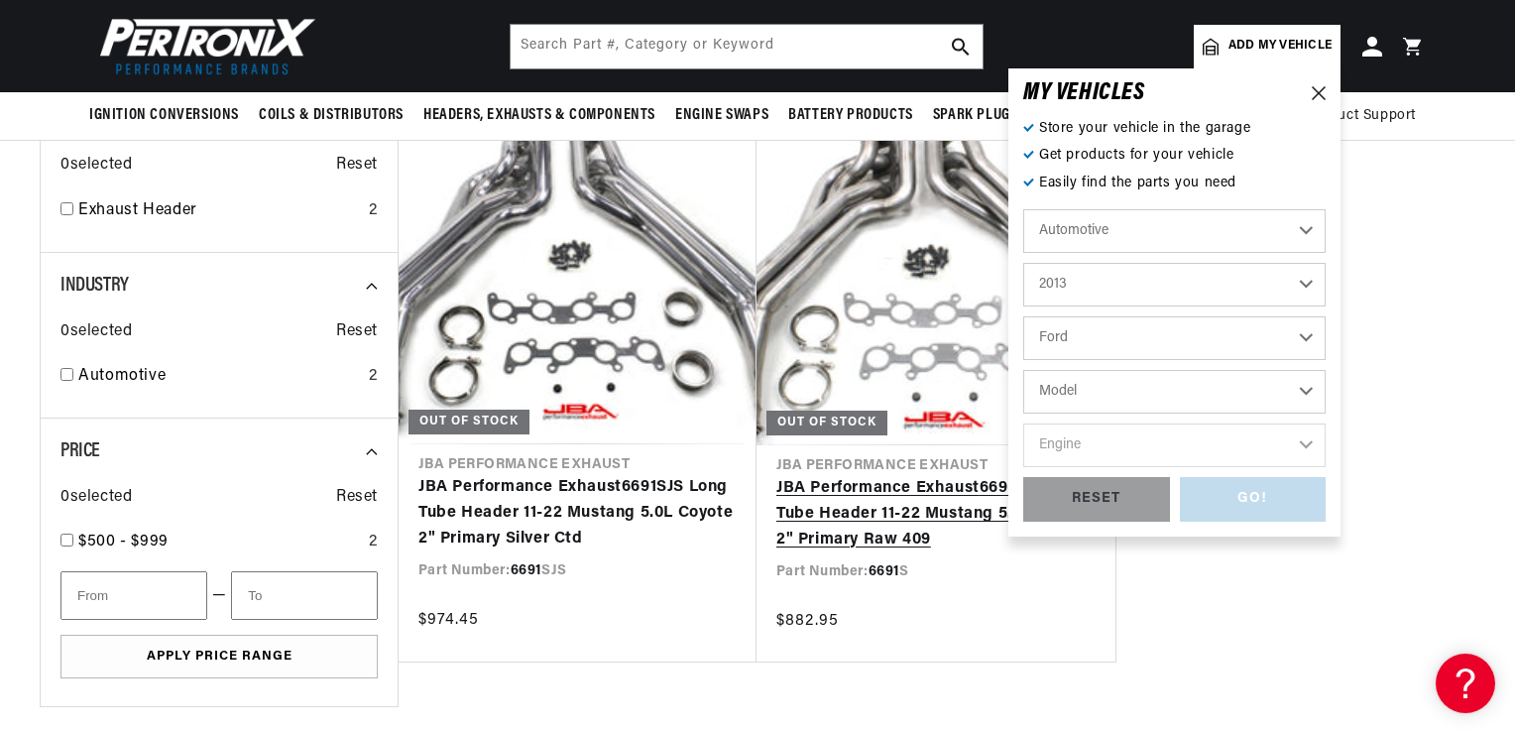
select select "Mustang"
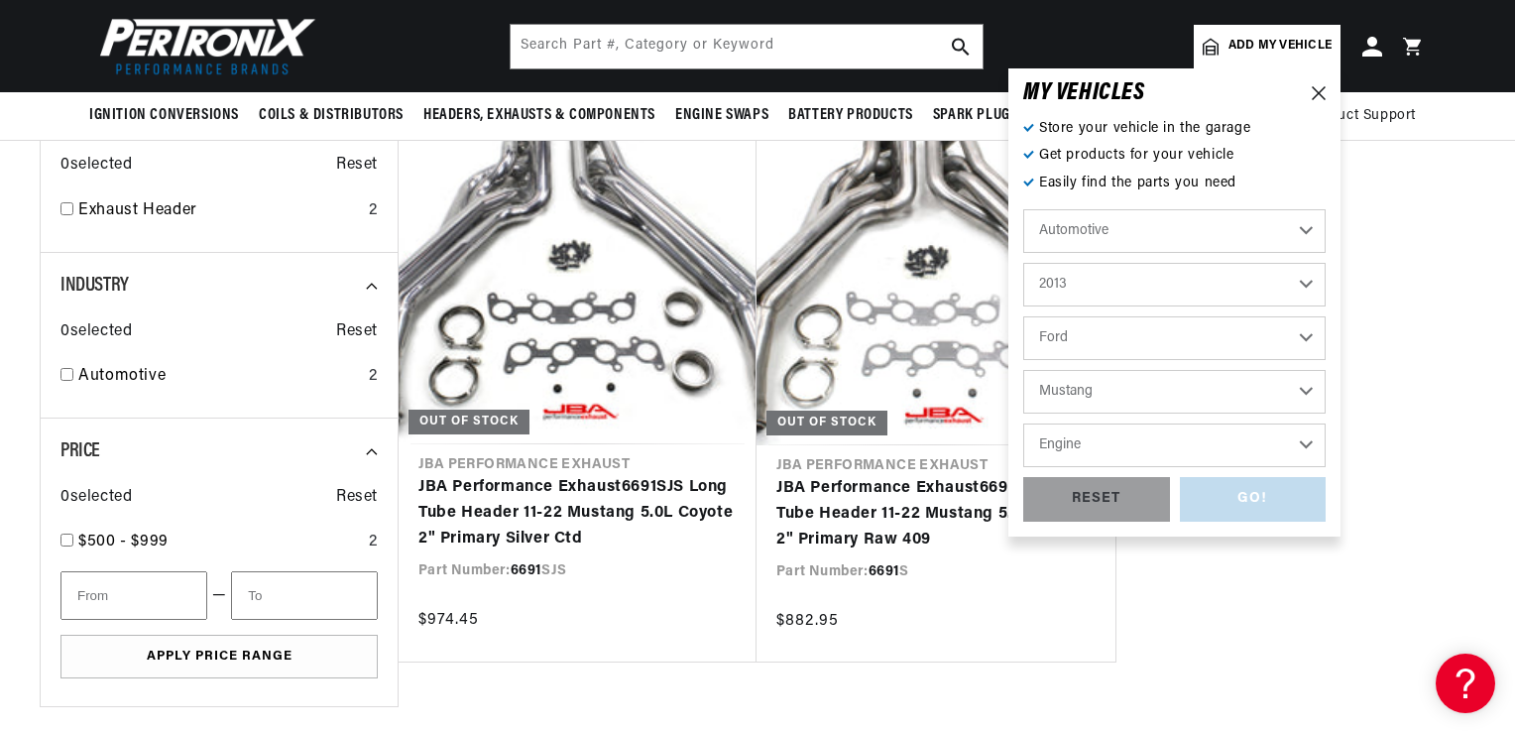
click at [1304, 442] on select "Engine 3.7L 5.0L 5.8L" at bounding box center [1174, 445] width 302 height 44
select select "5.0L"
click at [1023, 423] on select "Engine 3.7L 5.0L 5.8L" at bounding box center [1174, 445] width 302 height 44
select select "5.0L"
click at [1262, 500] on div "GO!" at bounding box center [1253, 499] width 147 height 45
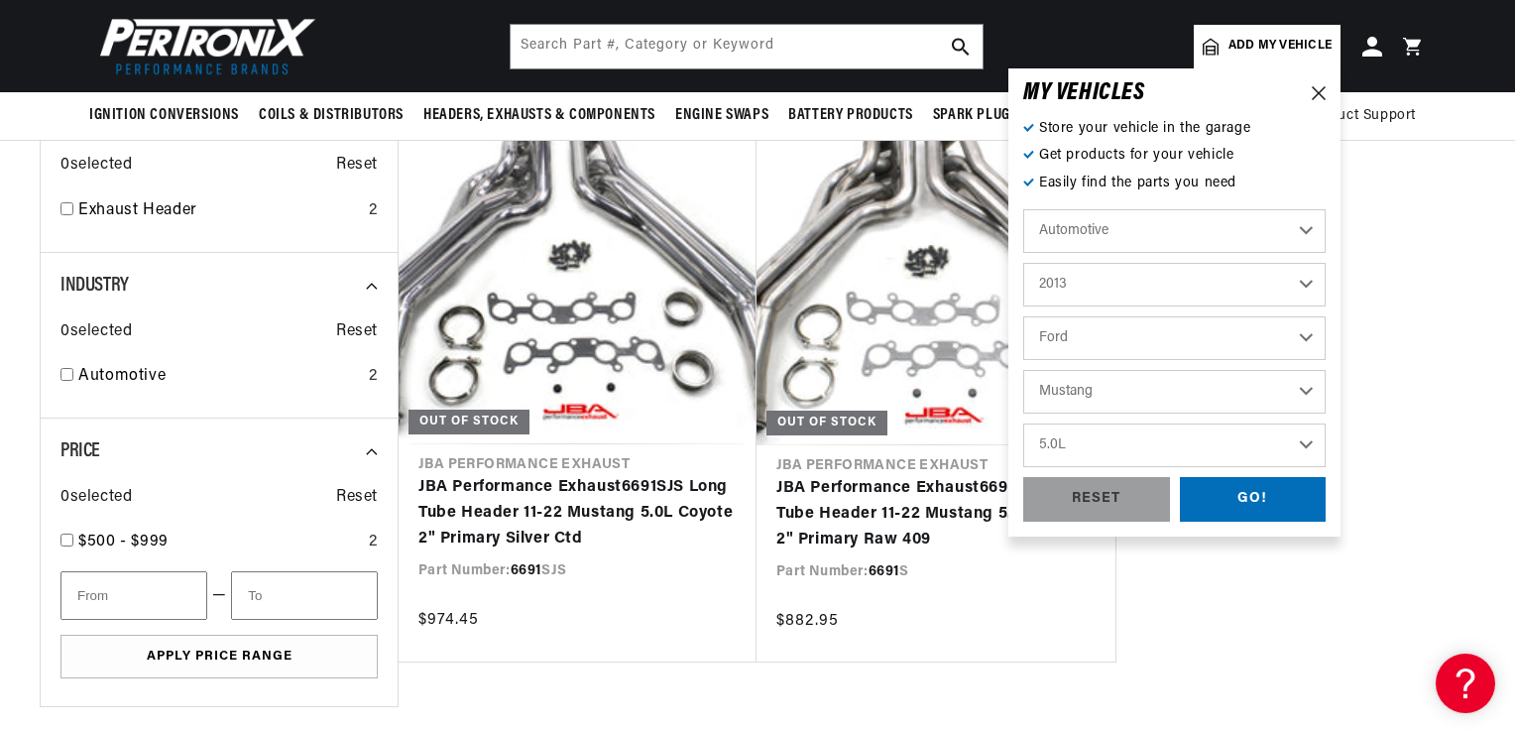
type input "6691"
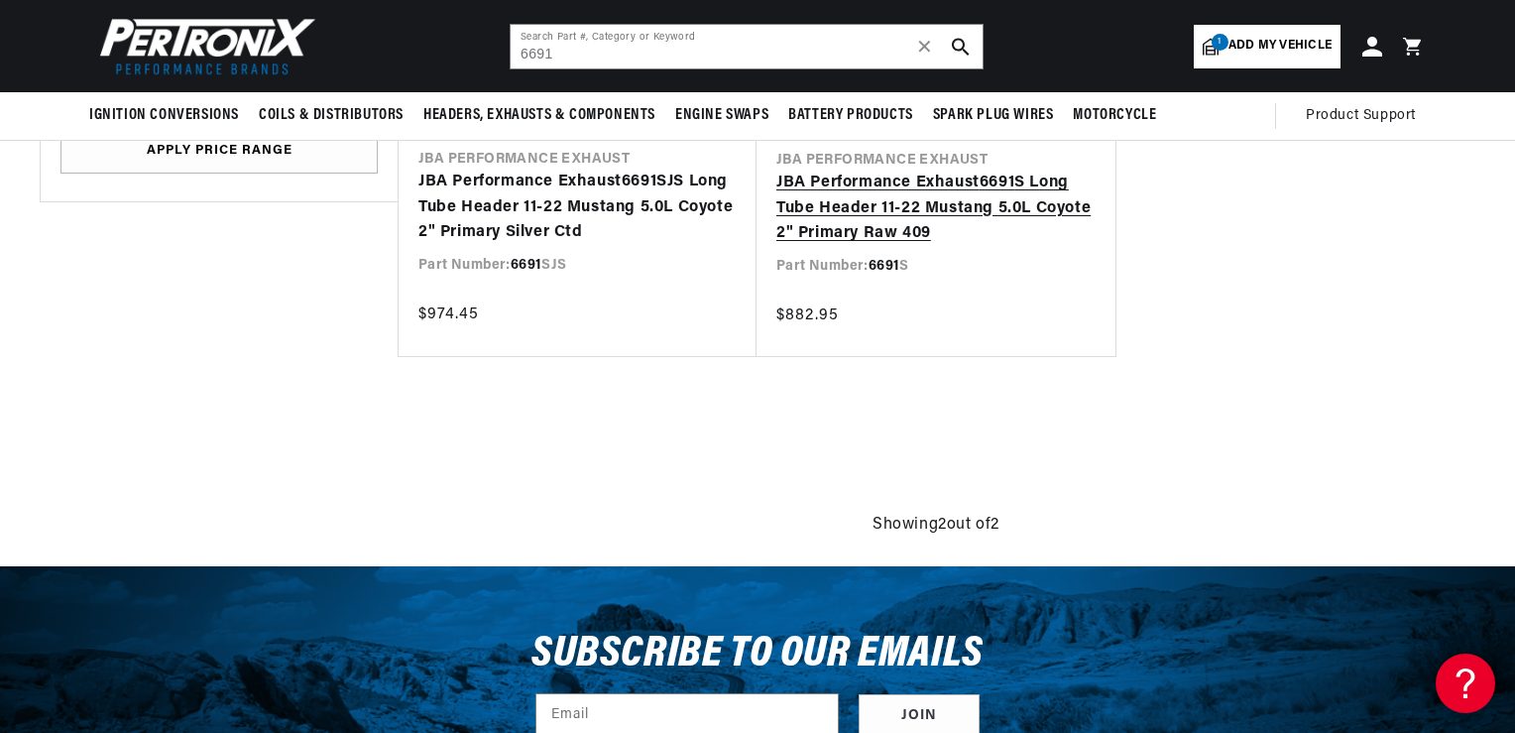
scroll to position [0, 601]
